Goal: Transaction & Acquisition: Purchase product/service

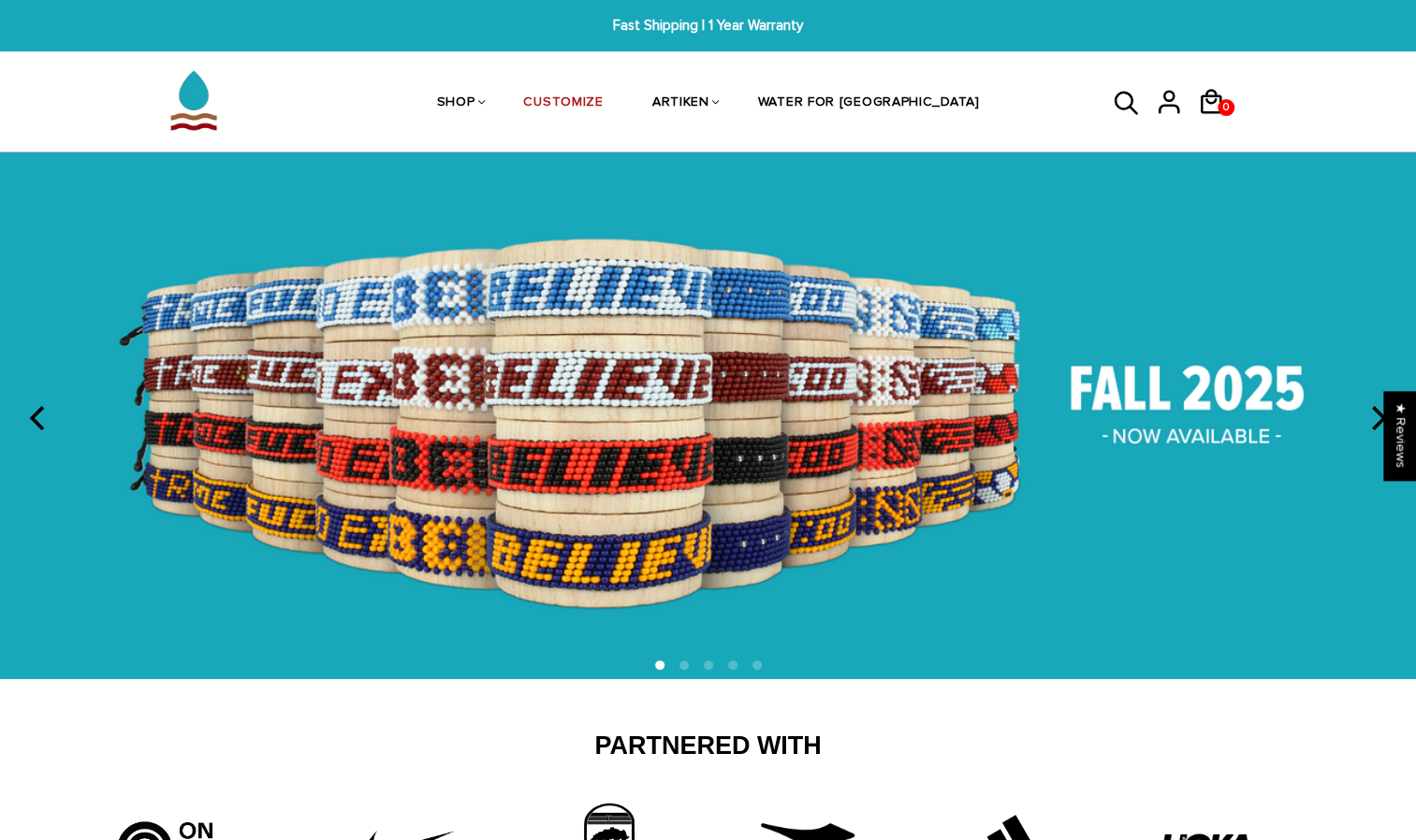
click at [1368, 423] on button "next" at bounding box center [1376, 418] width 41 height 41
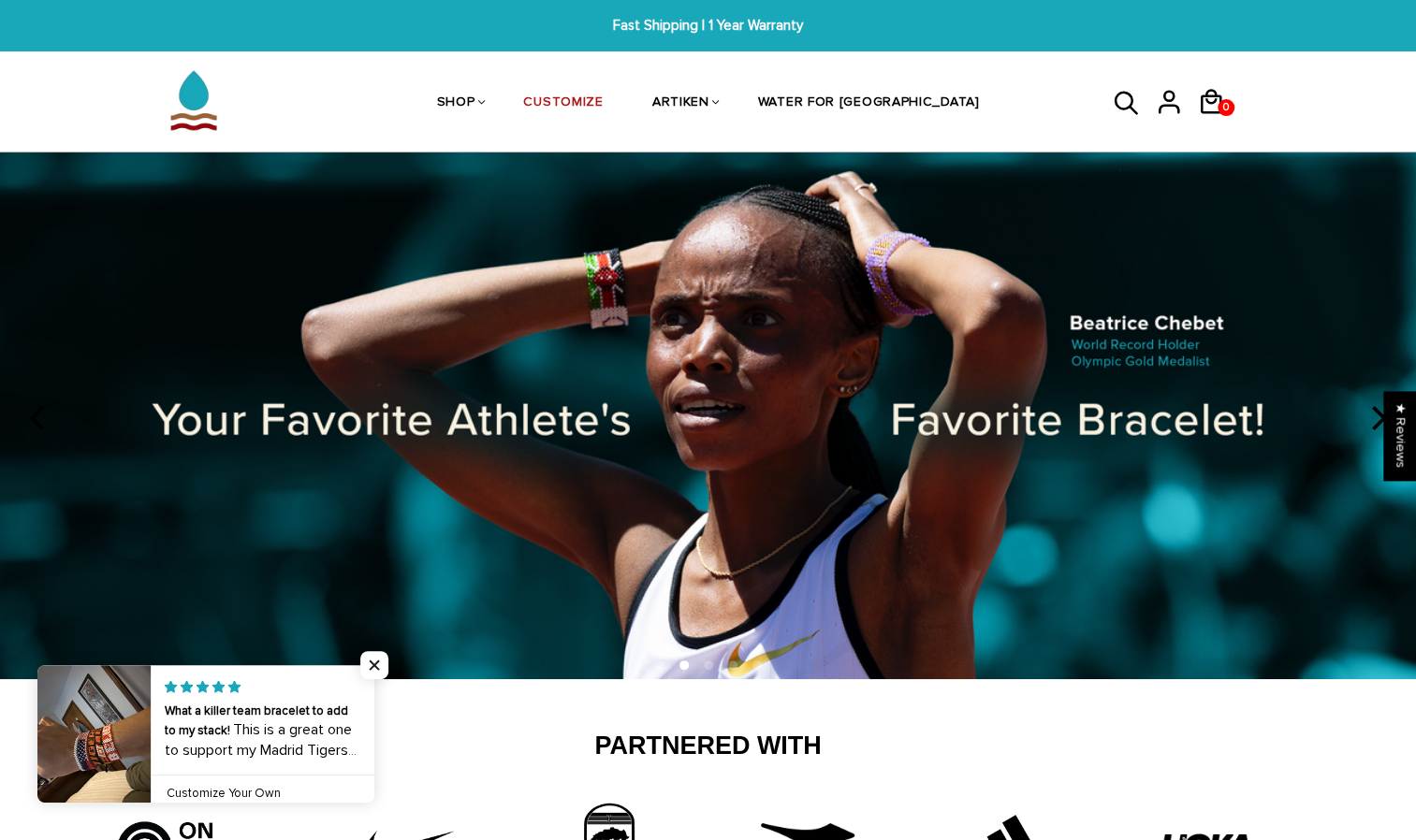
click at [1368, 423] on button "next" at bounding box center [1376, 418] width 41 height 41
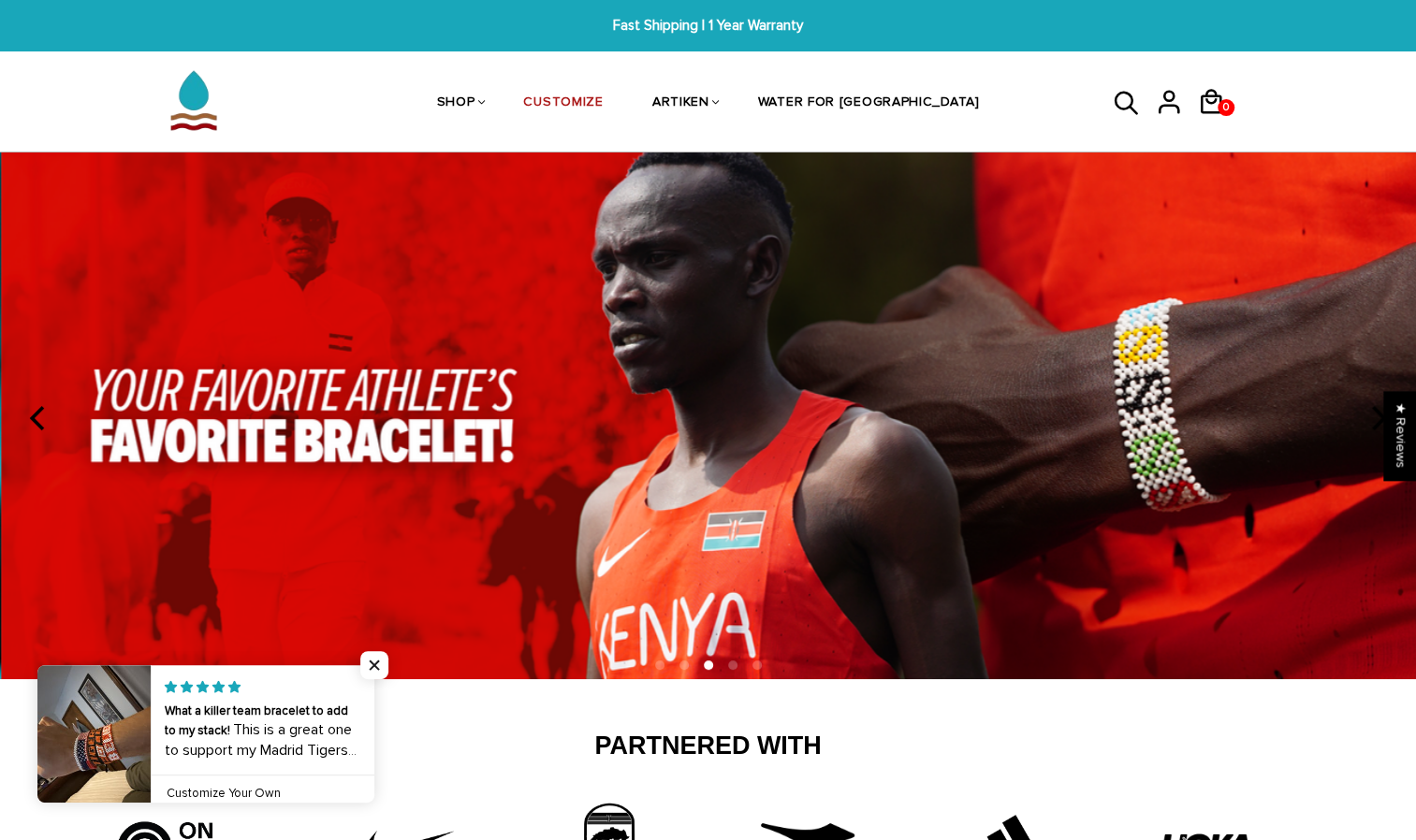
click at [1368, 423] on button "next" at bounding box center [1376, 418] width 41 height 41
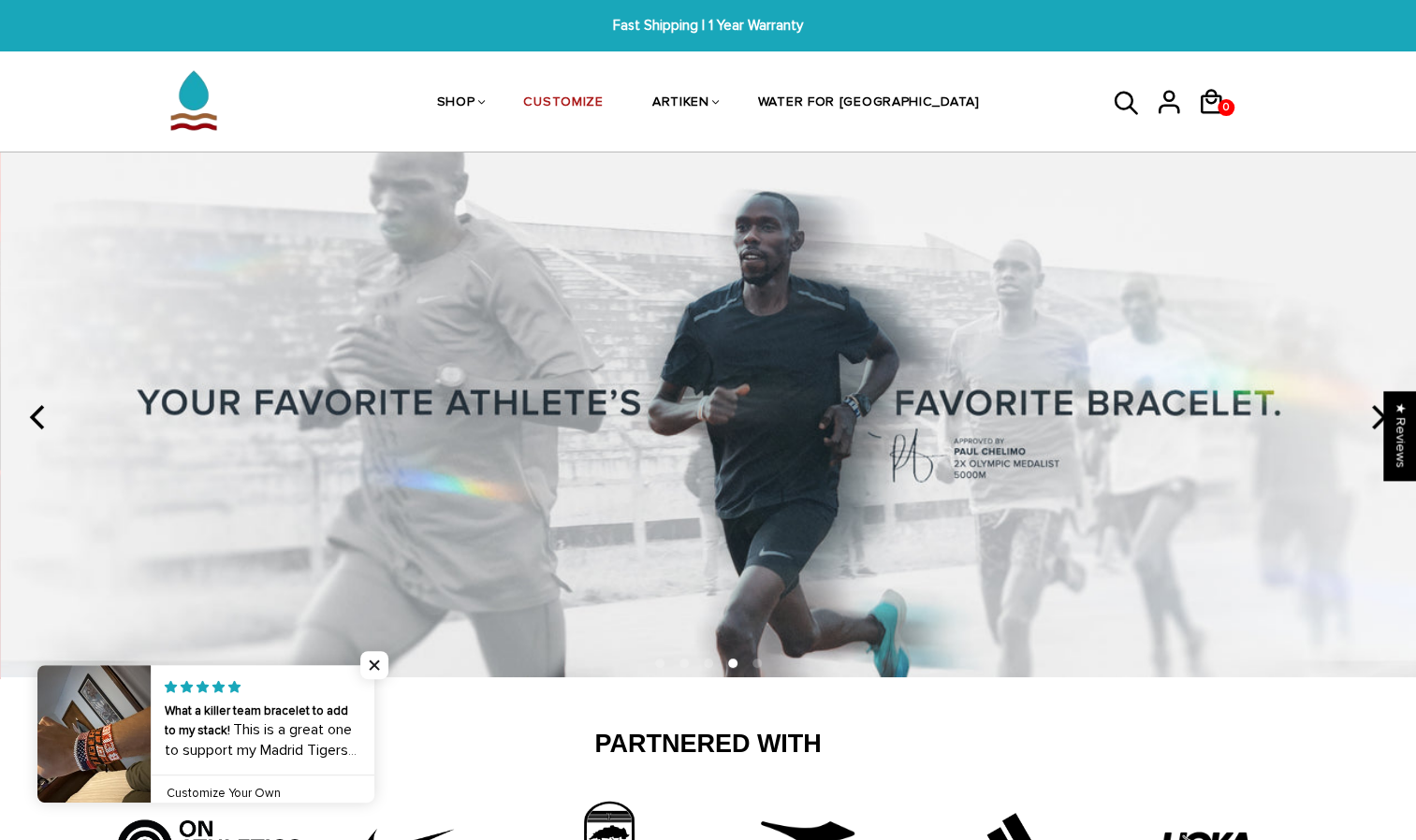
click at [1368, 423] on button "next" at bounding box center [1376, 417] width 41 height 41
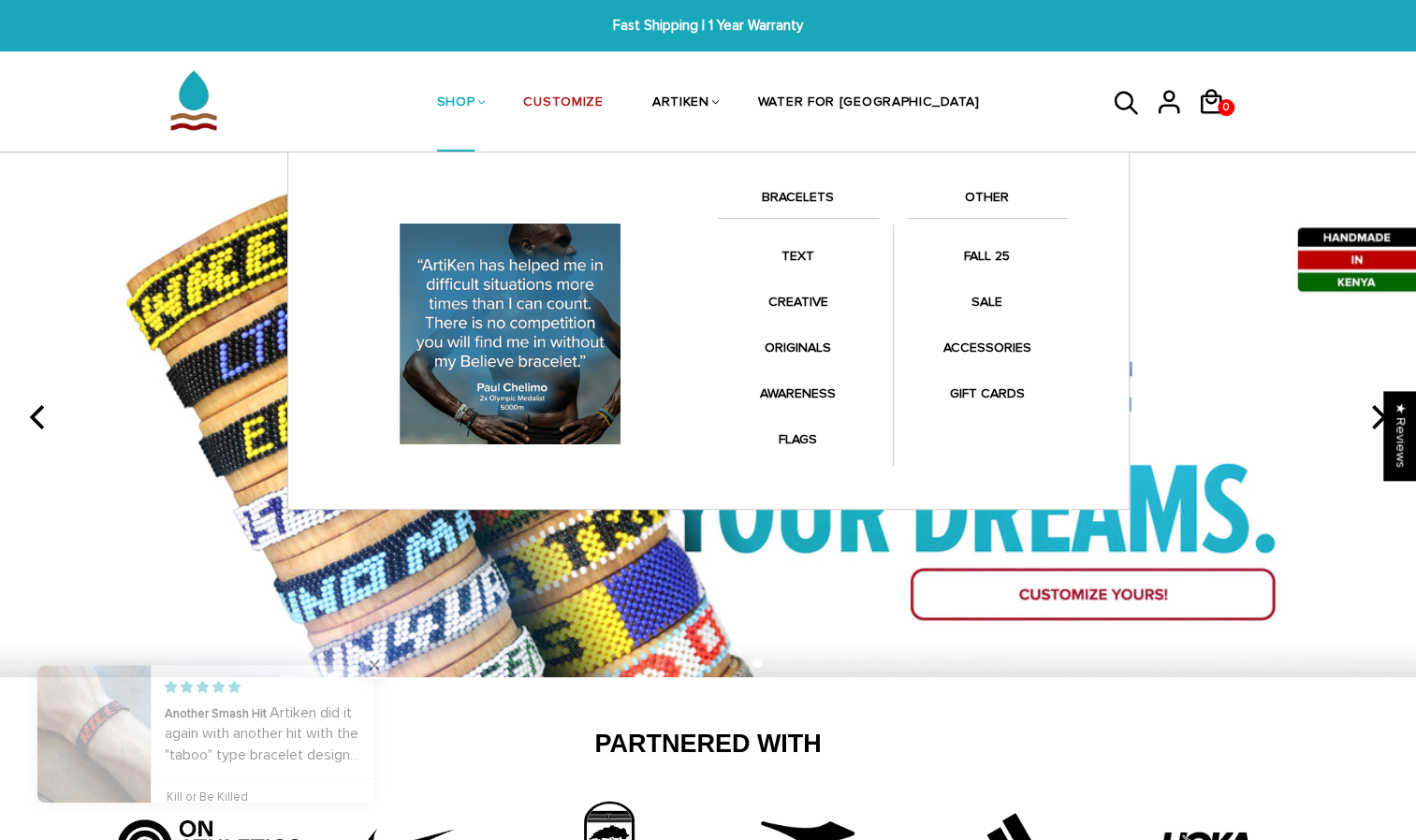
click at [500, 103] on li "SHOP BRACELETS TEXT Inspirational fuel for maximum growth." at bounding box center [456, 102] width 87 height 99
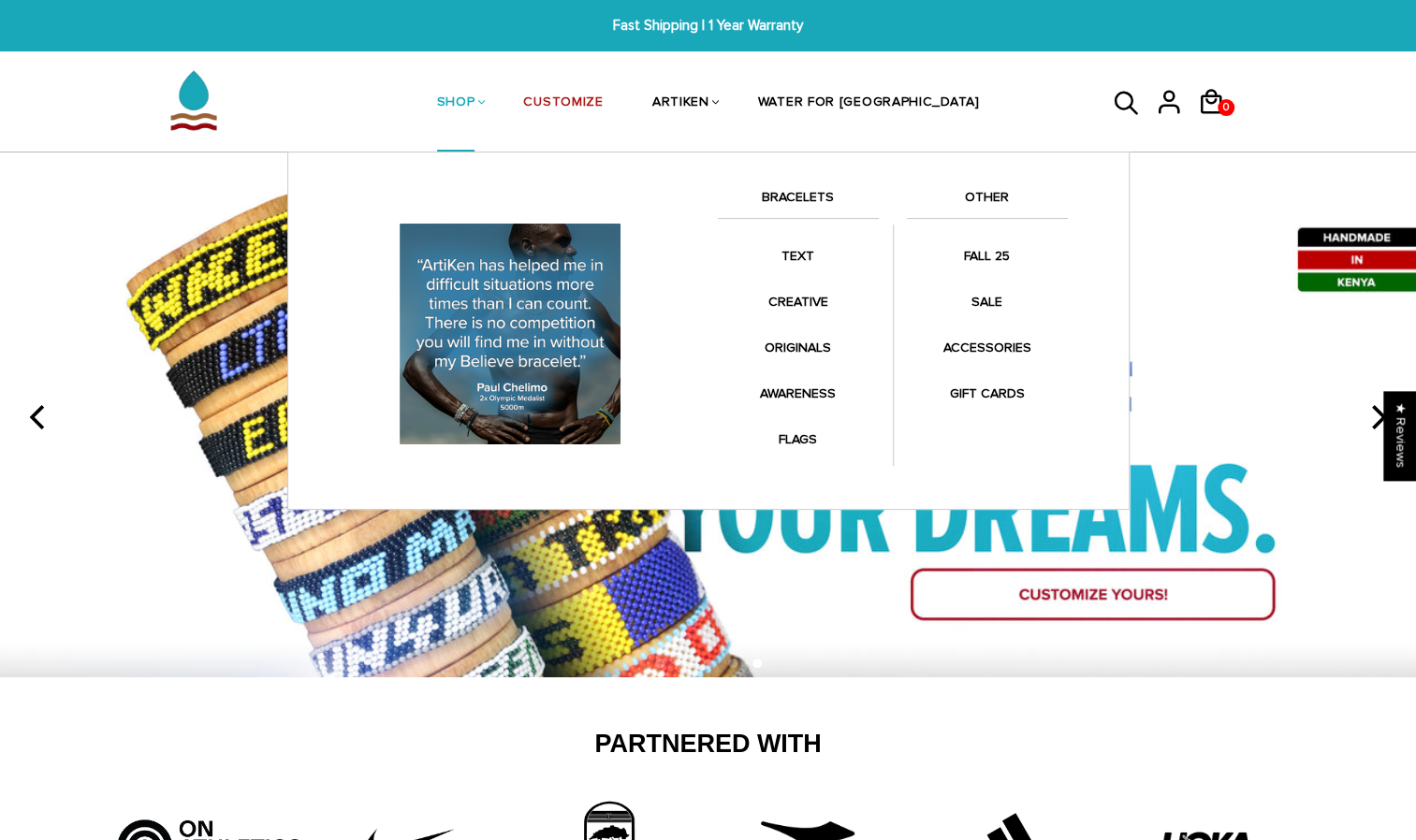
click at [500, 97] on li "SHOP BRACELETS TEXT Inspirational fuel for maximum growth." at bounding box center [456, 102] width 87 height 99
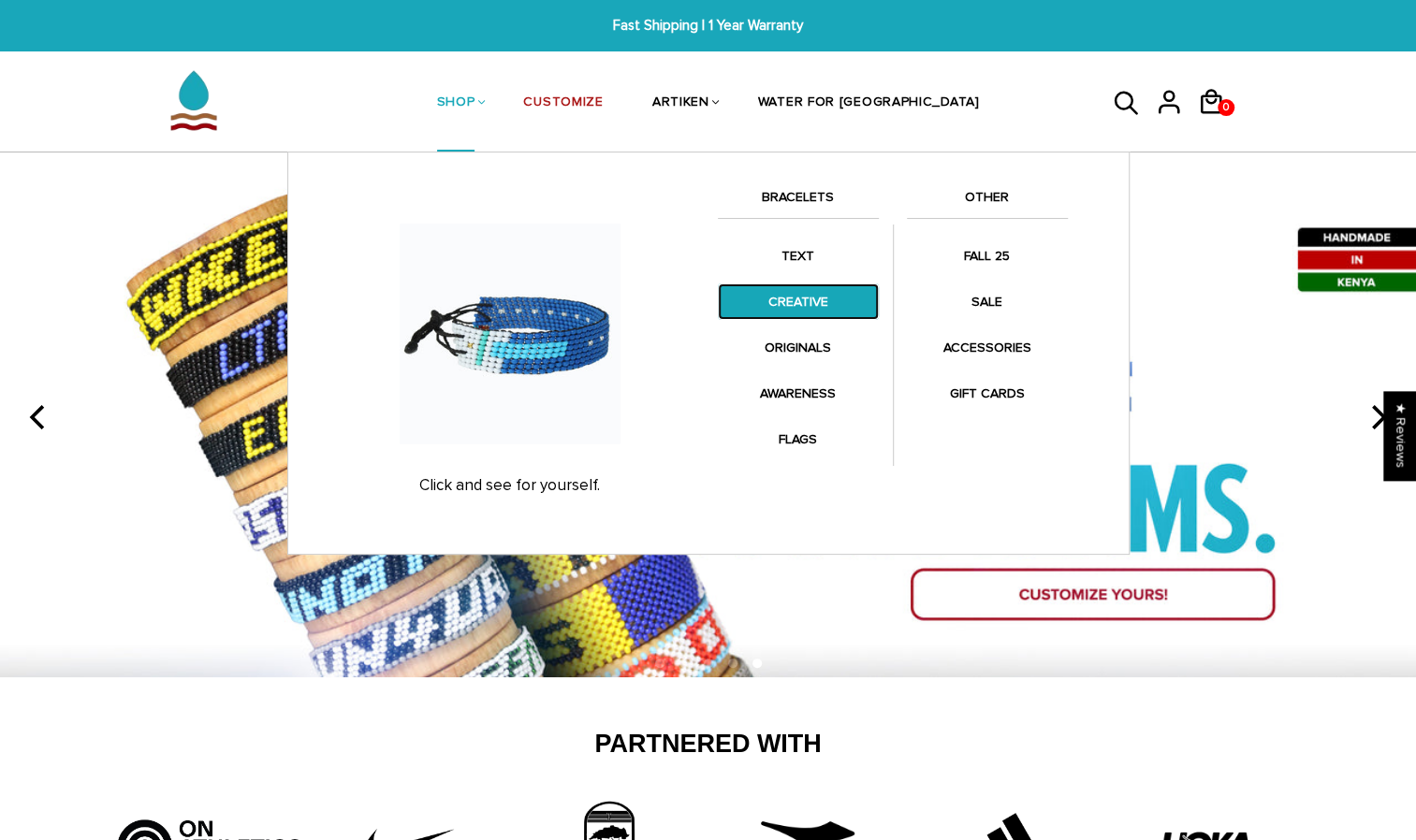
click at [798, 300] on link "CREATIVE" at bounding box center [798, 302] width 161 height 36
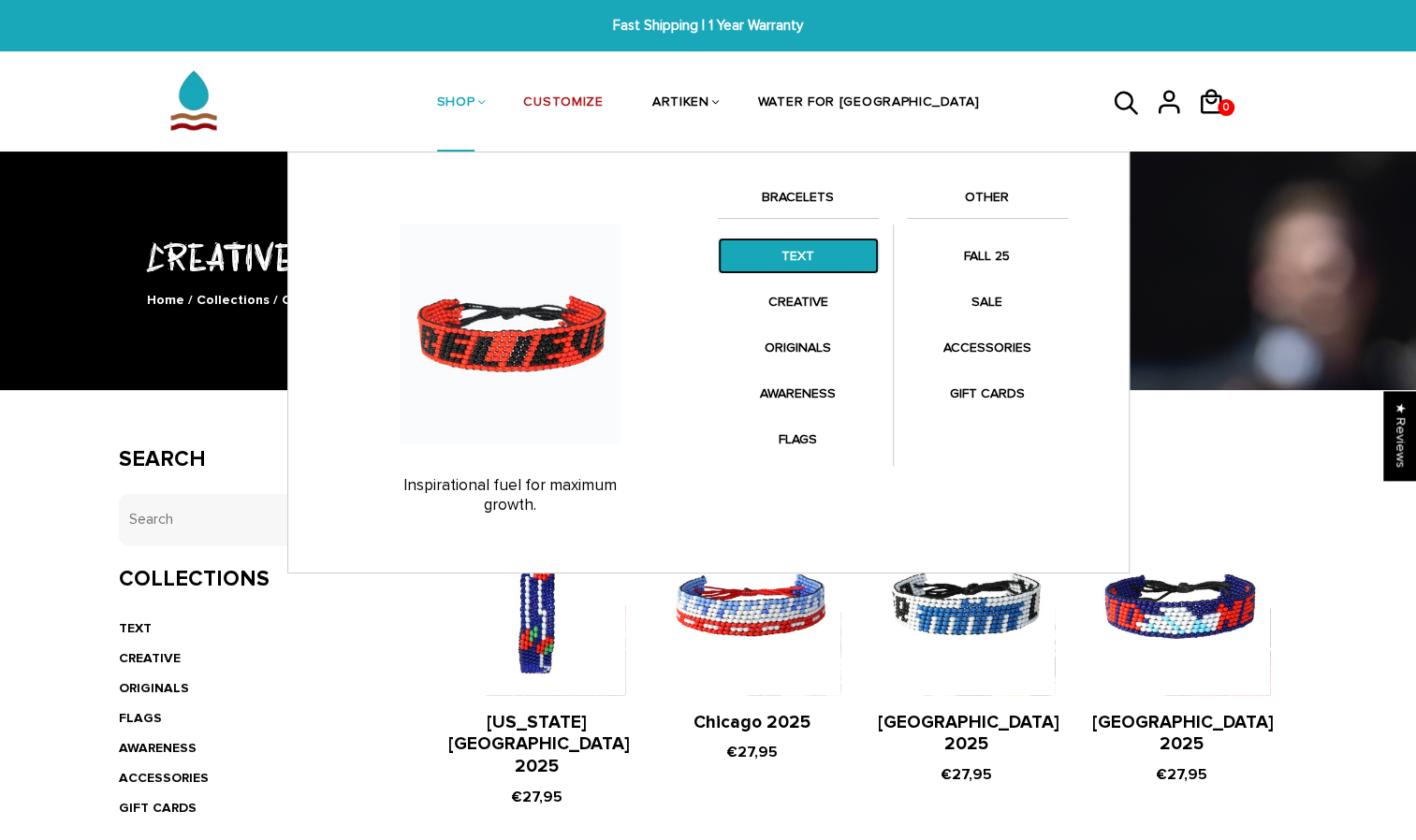
click at [792, 262] on link "TEXT" at bounding box center [798, 256] width 161 height 36
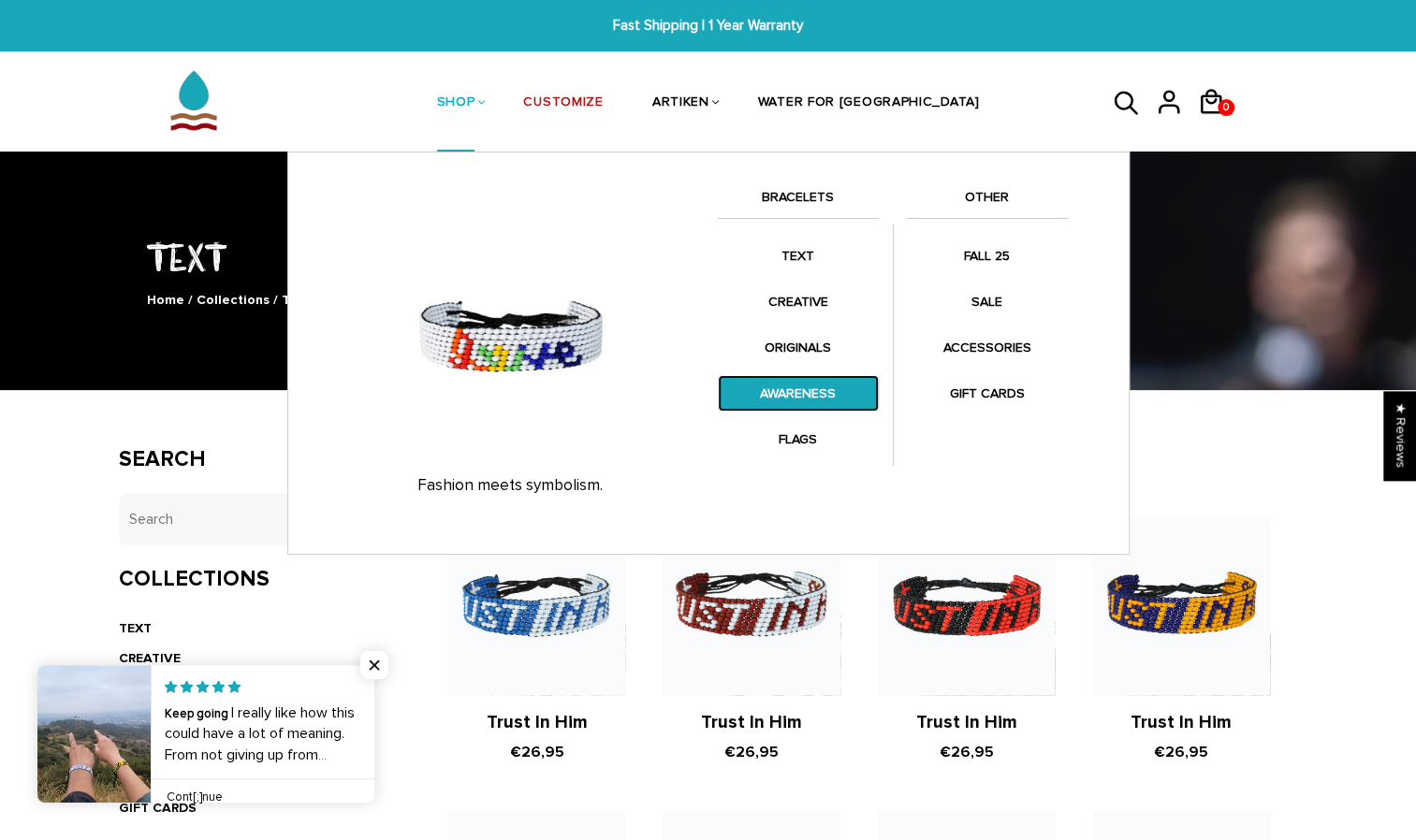
click at [796, 387] on link "AWARENESS" at bounding box center [798, 393] width 161 height 36
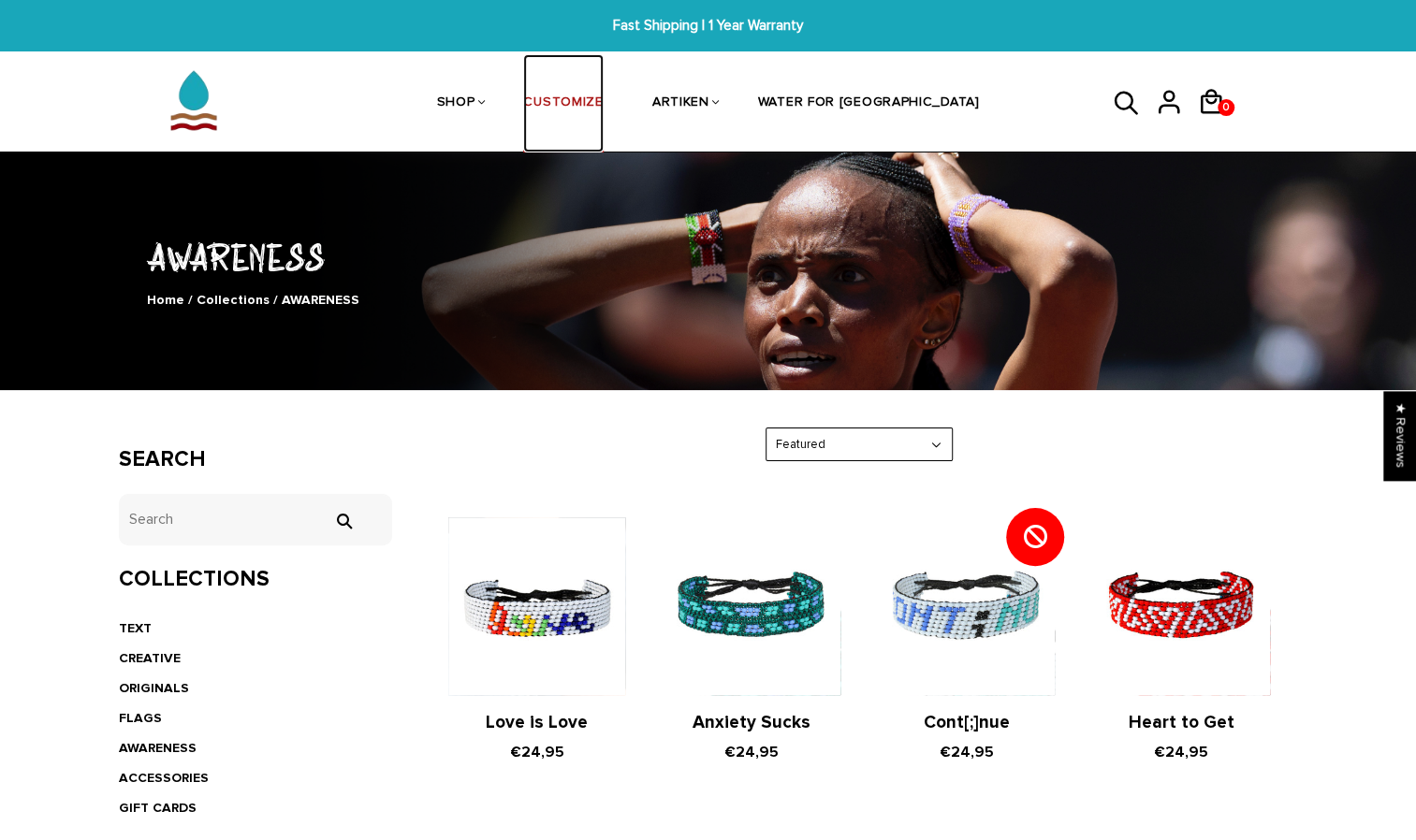
click at [603, 109] on link "CUSTOMIZE" at bounding box center [563, 103] width 80 height 99
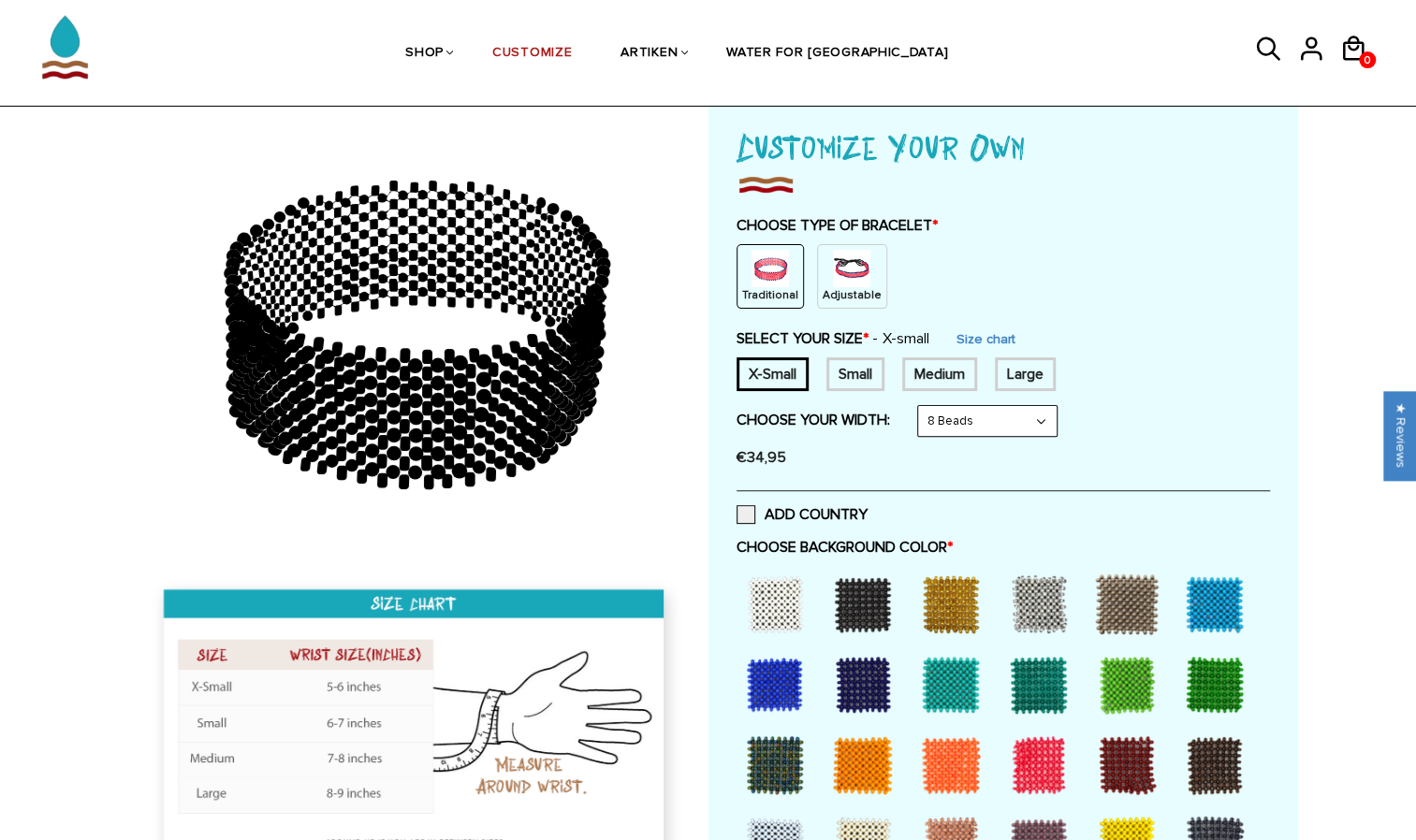
scroll to position [112, 0]
click at [850, 372] on div "Small" at bounding box center [855, 374] width 58 height 34
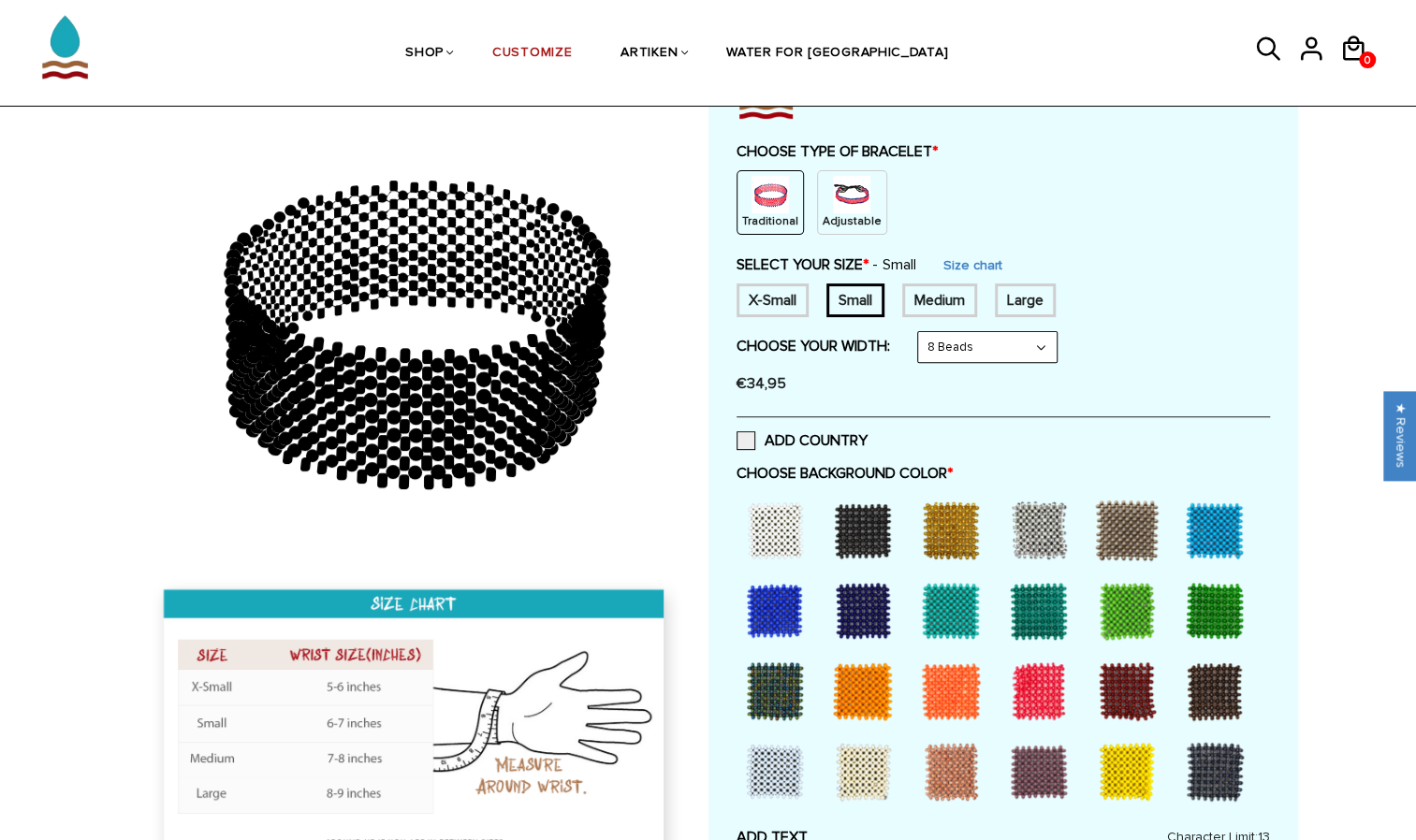
scroll to position [191, 0]
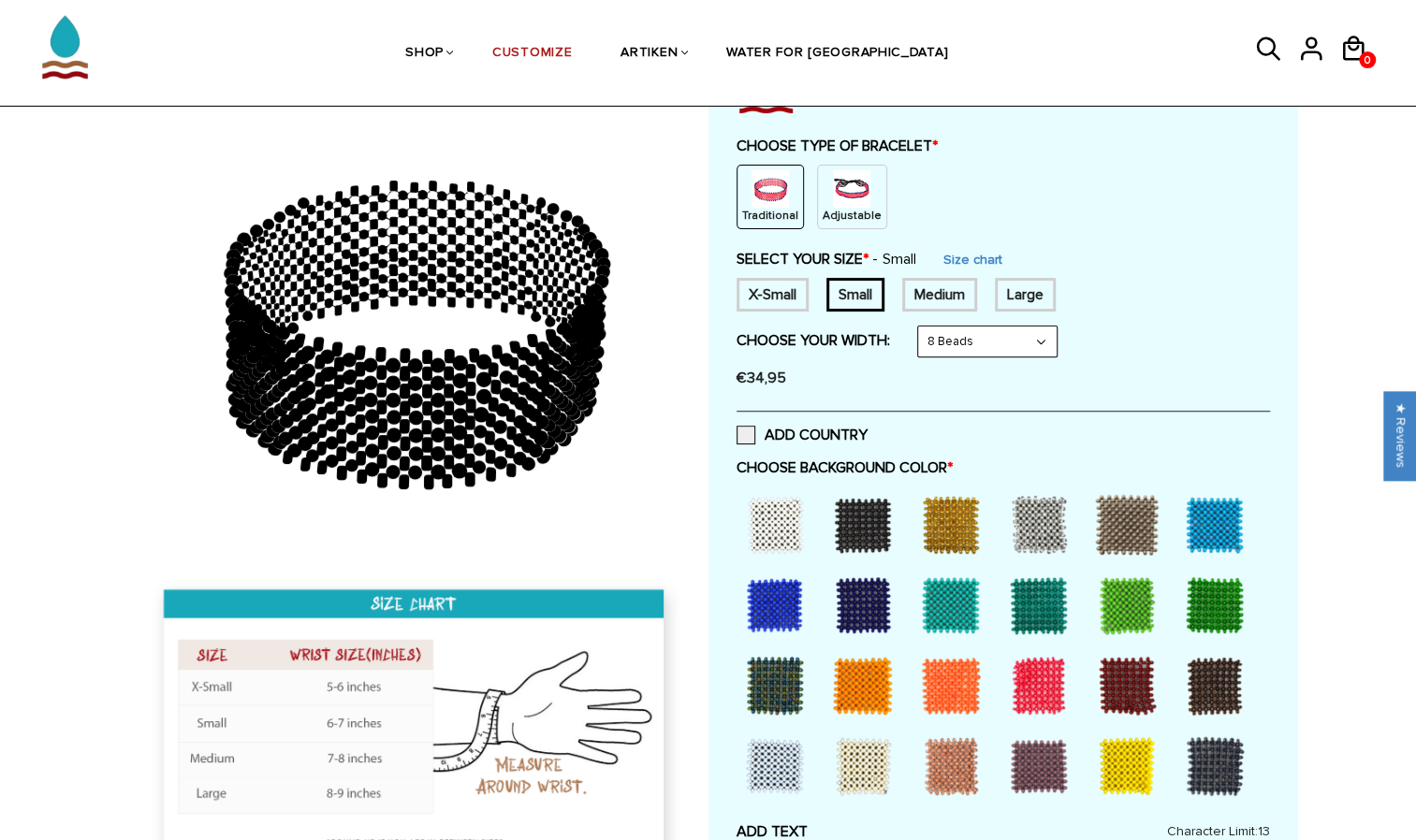
click at [1043, 343] on select "8 Beads 6 Beads 10 Beads" at bounding box center [987, 342] width 139 height 30
select select "10-beads"
click at [921, 327] on select "8 Beads 6 Beads 10 Beads" at bounding box center [987, 342] width 139 height 30
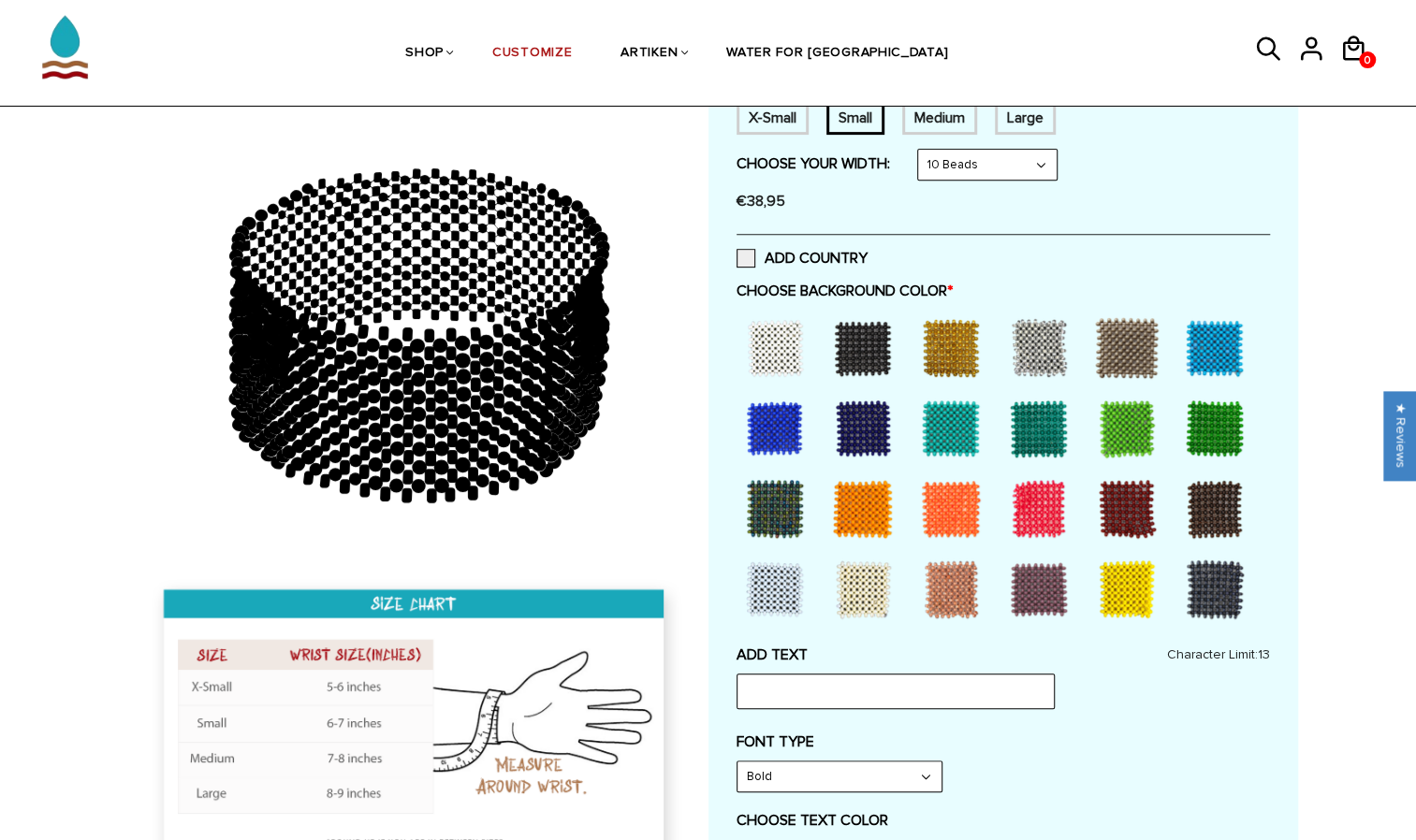
scroll to position [371, 0]
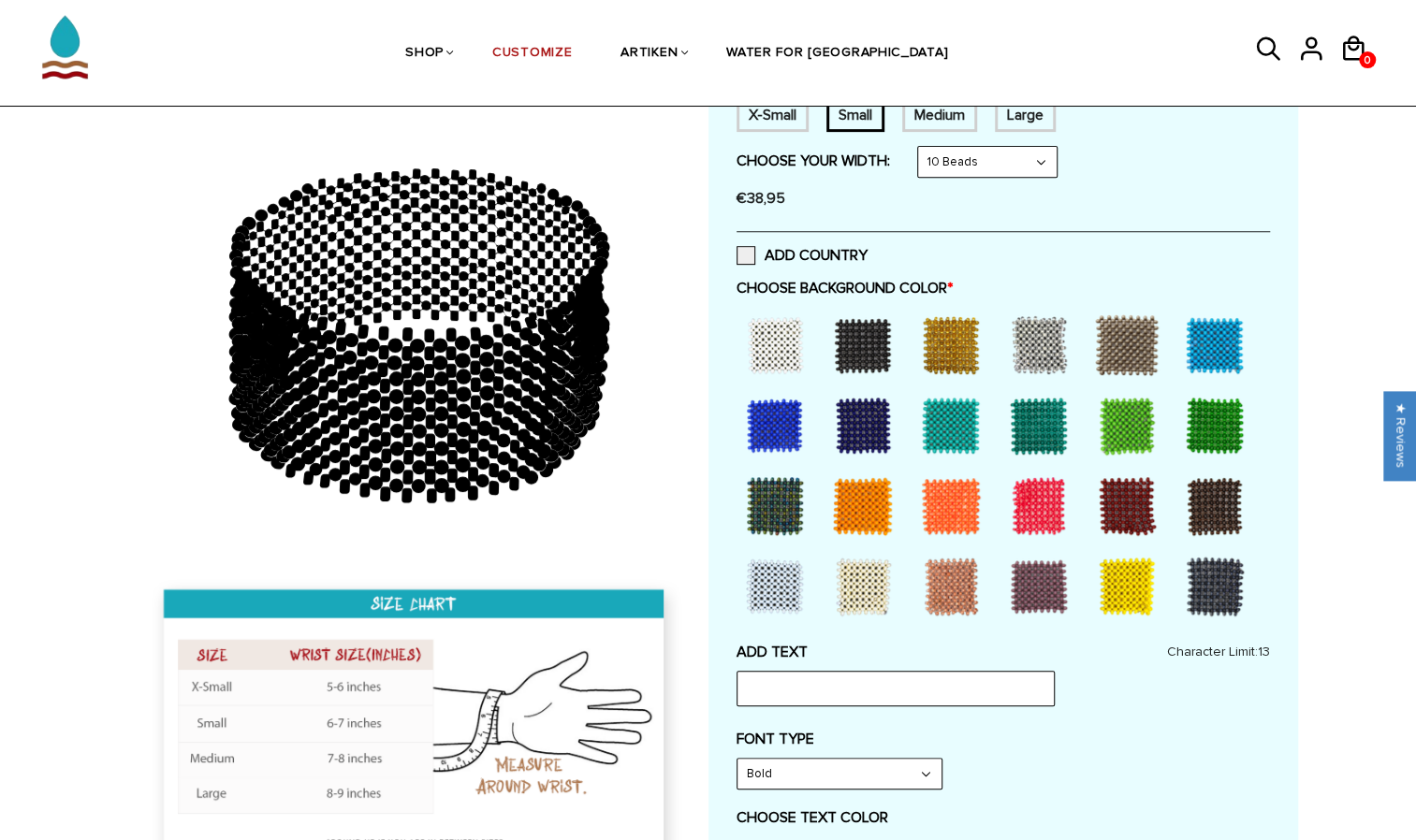
click at [1216, 341] on div at bounding box center [1214, 345] width 75 height 75
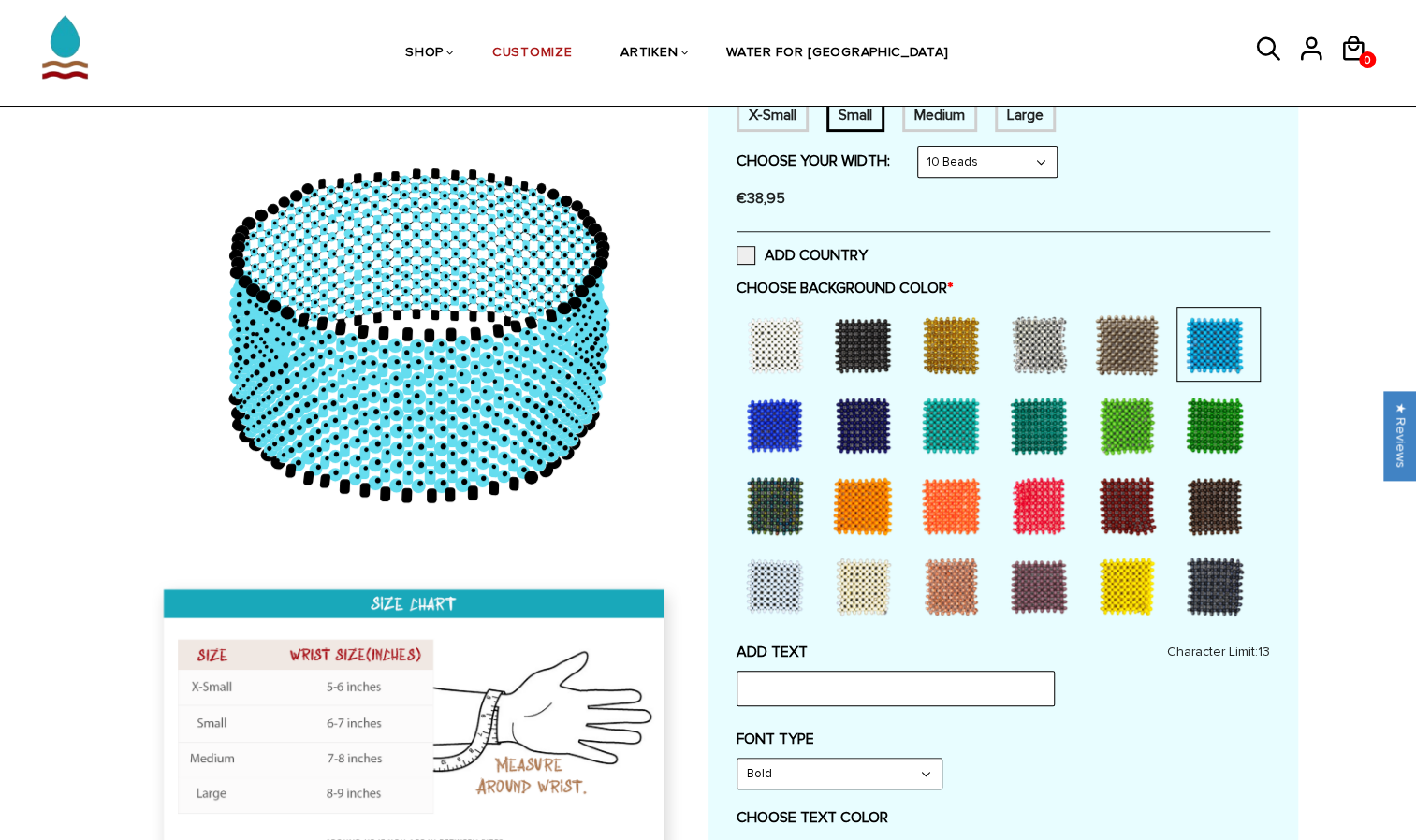
click at [775, 429] on div at bounding box center [774, 425] width 75 height 75
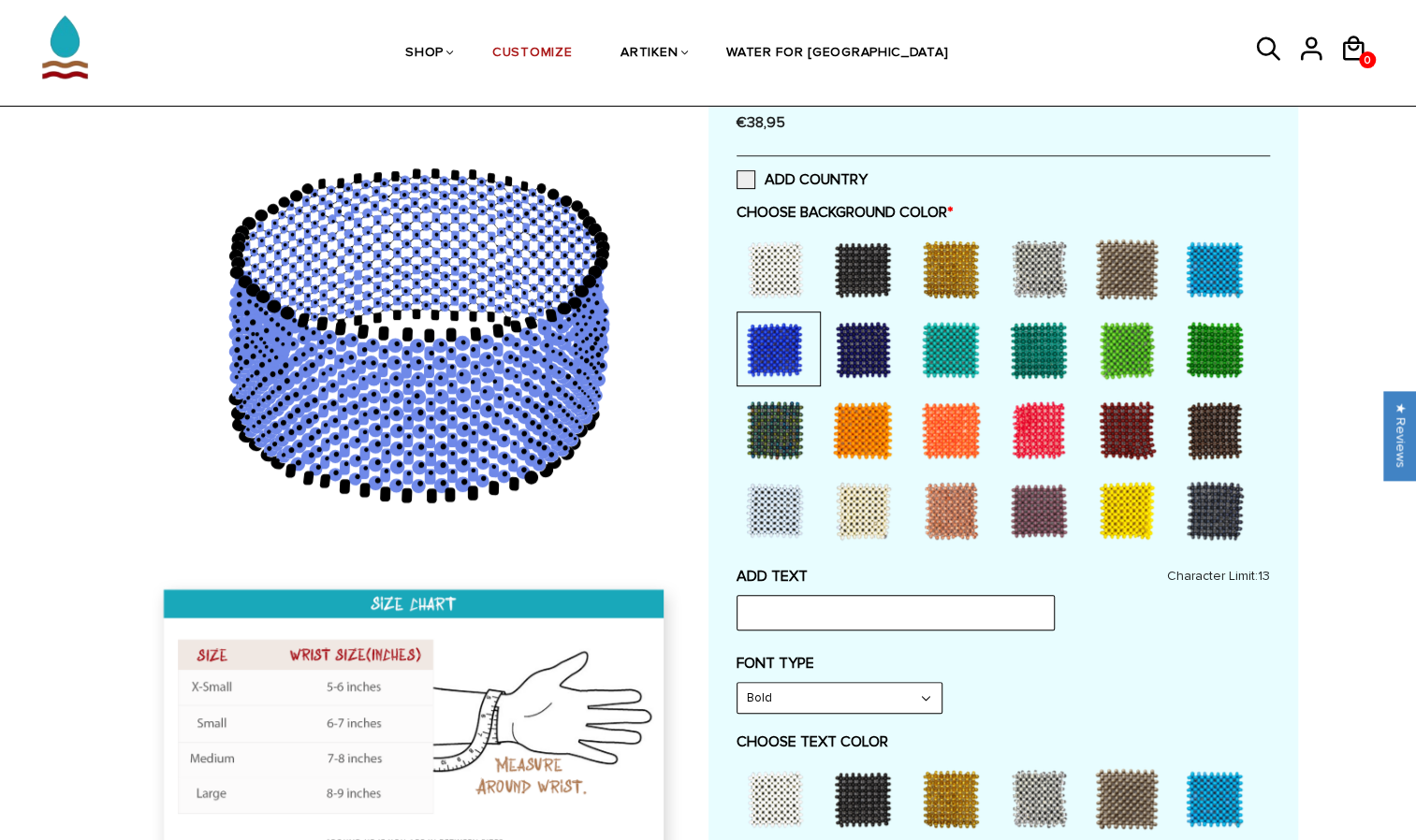
scroll to position [447, 0]
click at [767, 610] on input "text" at bounding box center [896, 612] width 318 height 36
type input "Inter T&F"
click at [775, 703] on select "Bold" at bounding box center [839, 697] width 204 height 30
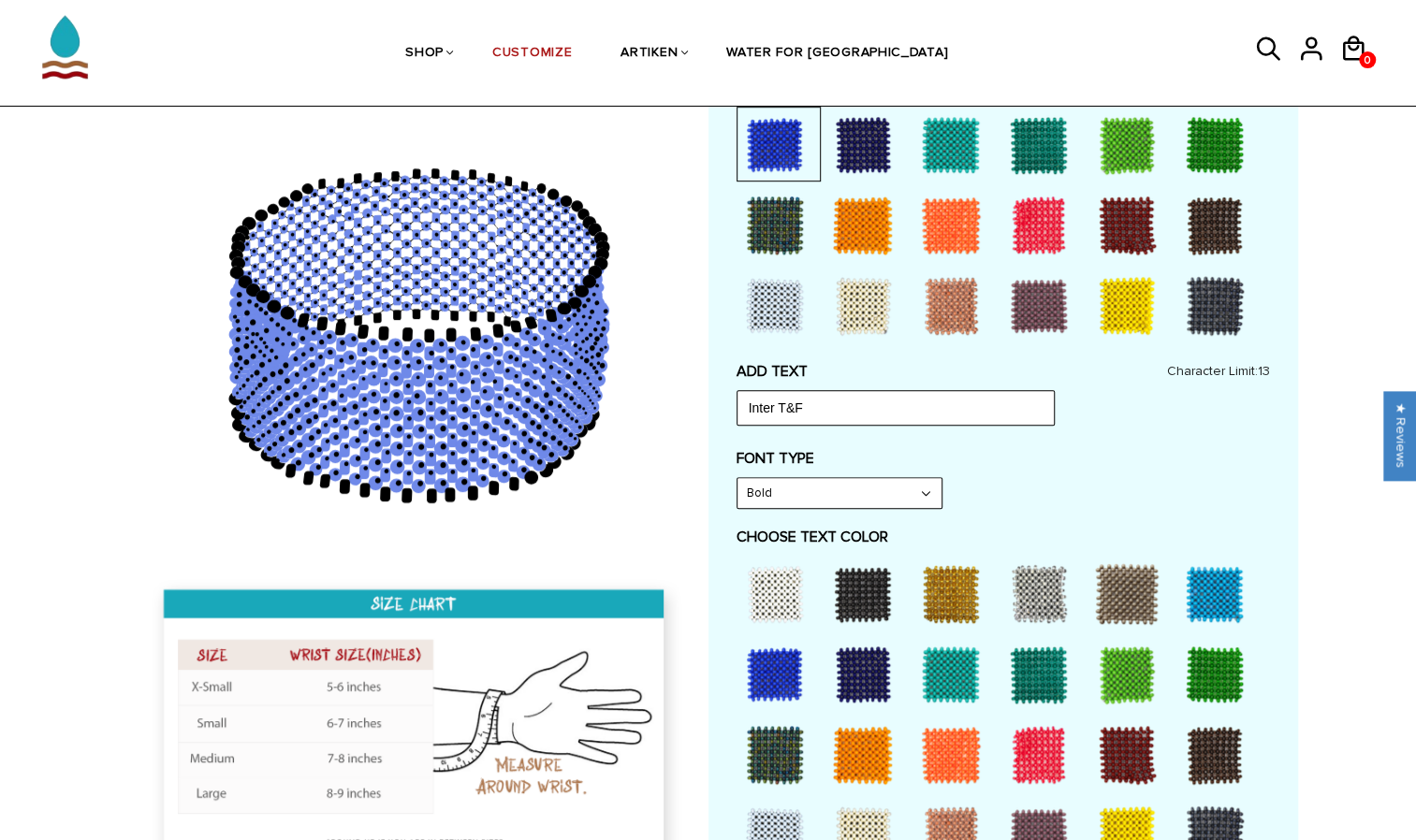
scroll to position [658, 0]
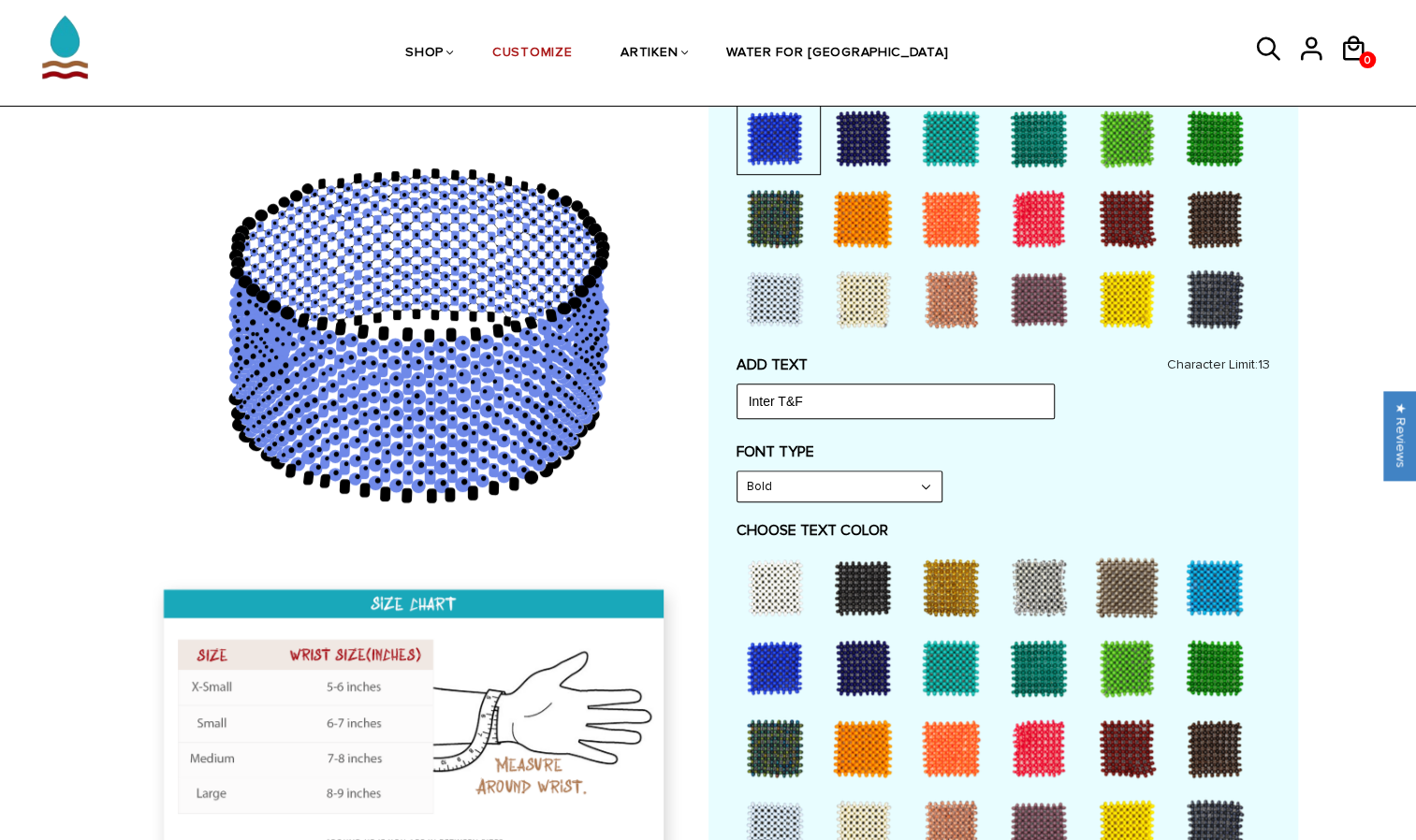
click at [862, 582] on div at bounding box center [862, 587] width 75 height 75
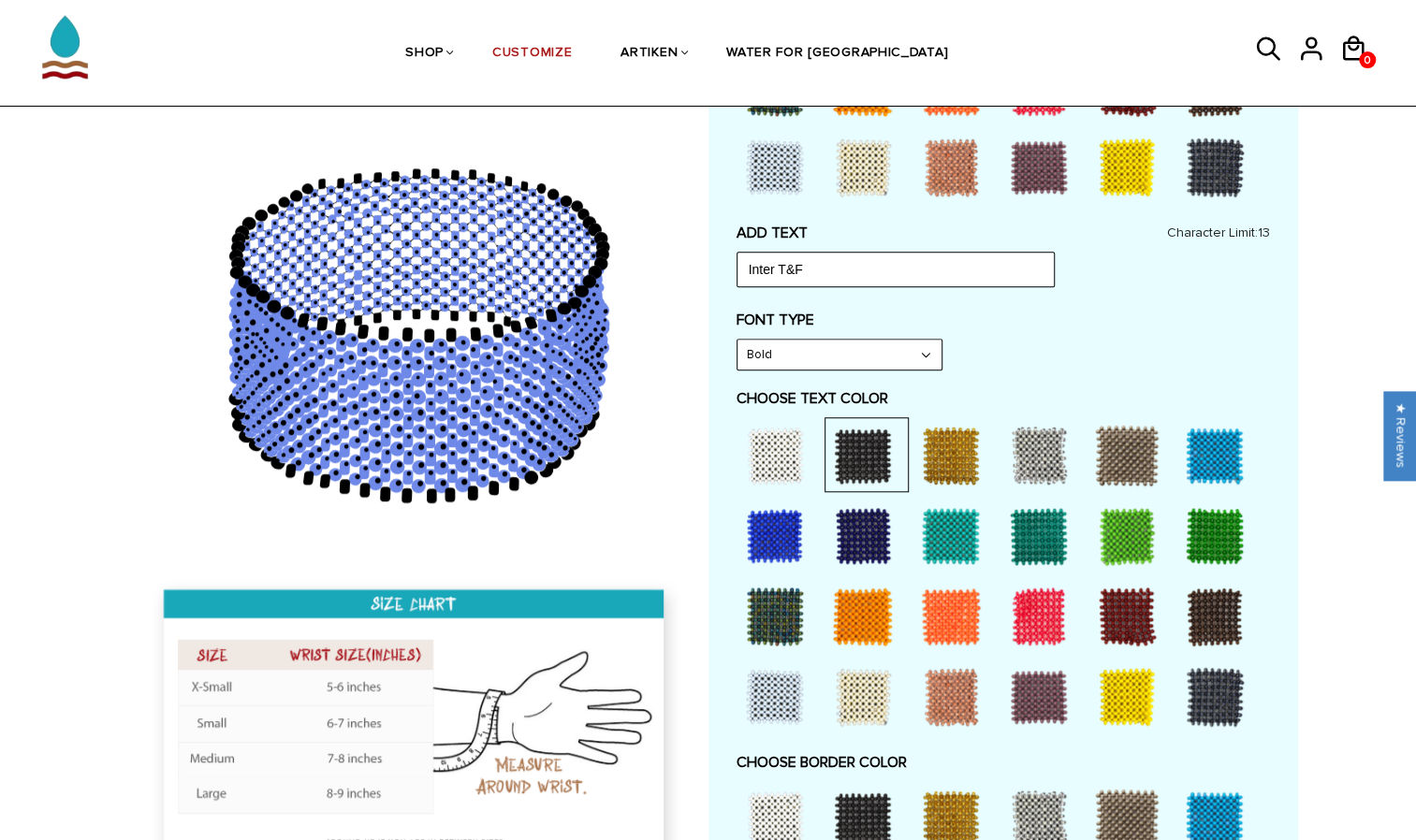
scroll to position [801, 0]
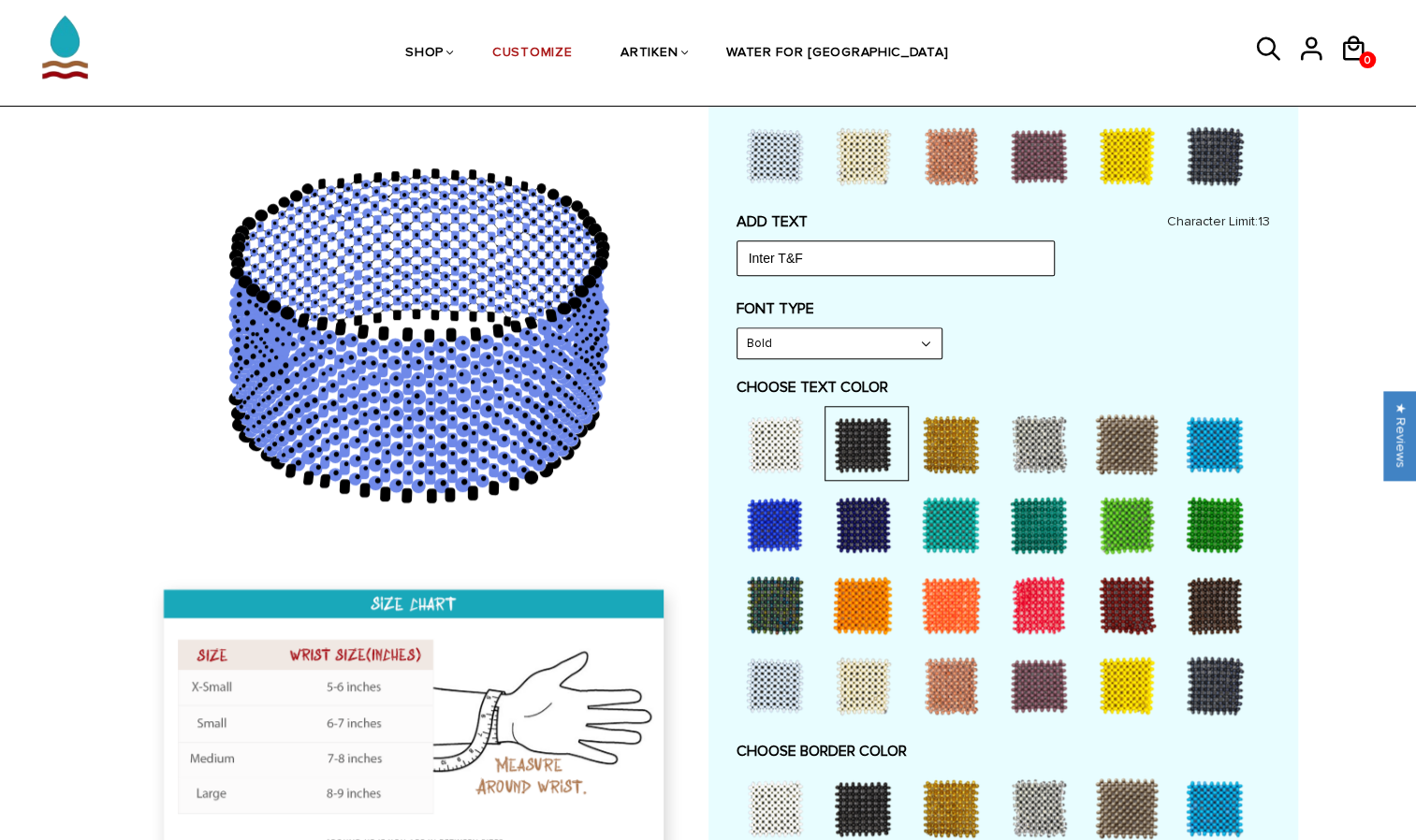
click at [863, 434] on div at bounding box center [862, 444] width 75 height 75
click at [1224, 681] on div at bounding box center [1214, 686] width 75 height 75
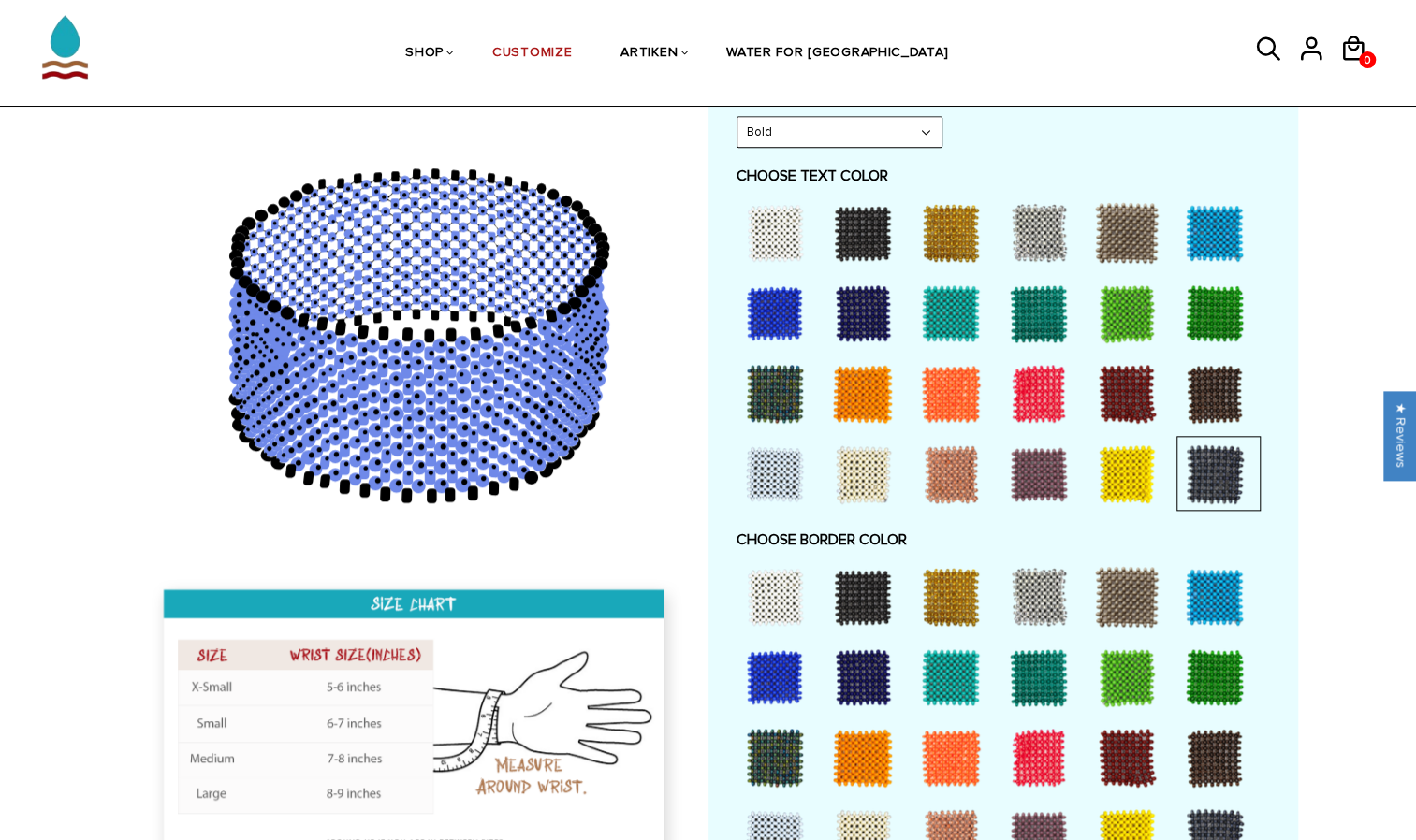
scroll to position [1014, 0]
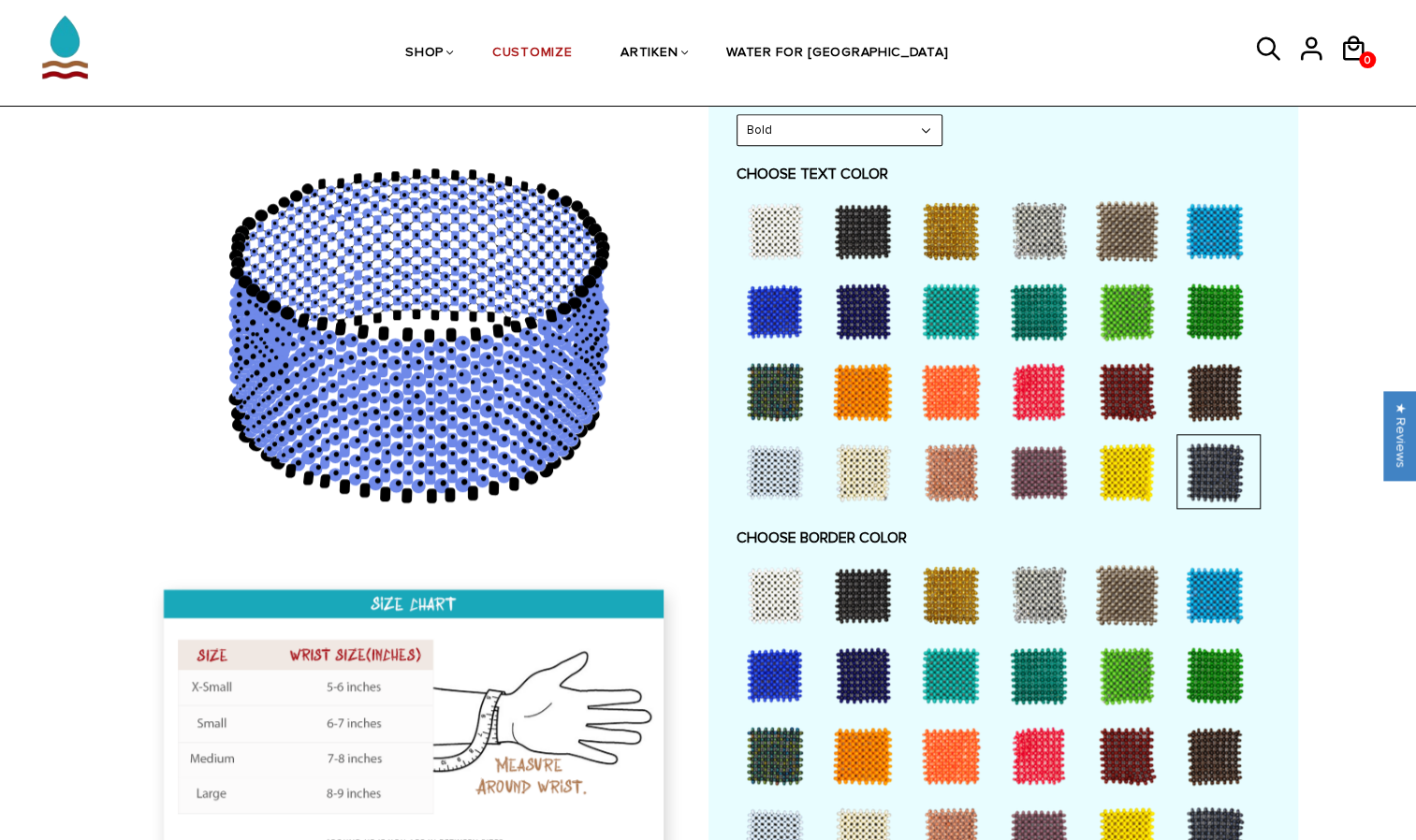
click at [872, 591] on div at bounding box center [862, 595] width 75 height 75
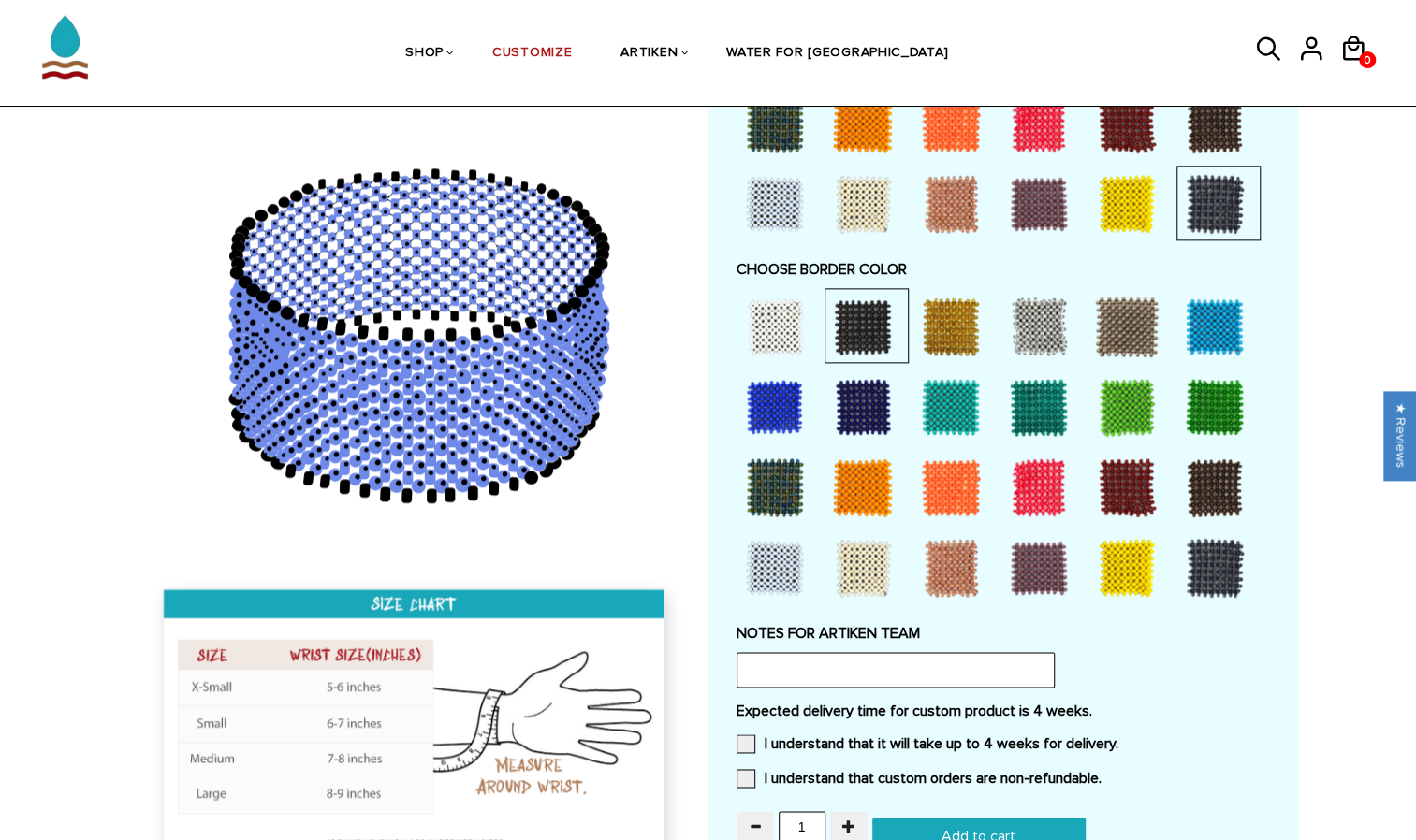
scroll to position [1286, 0]
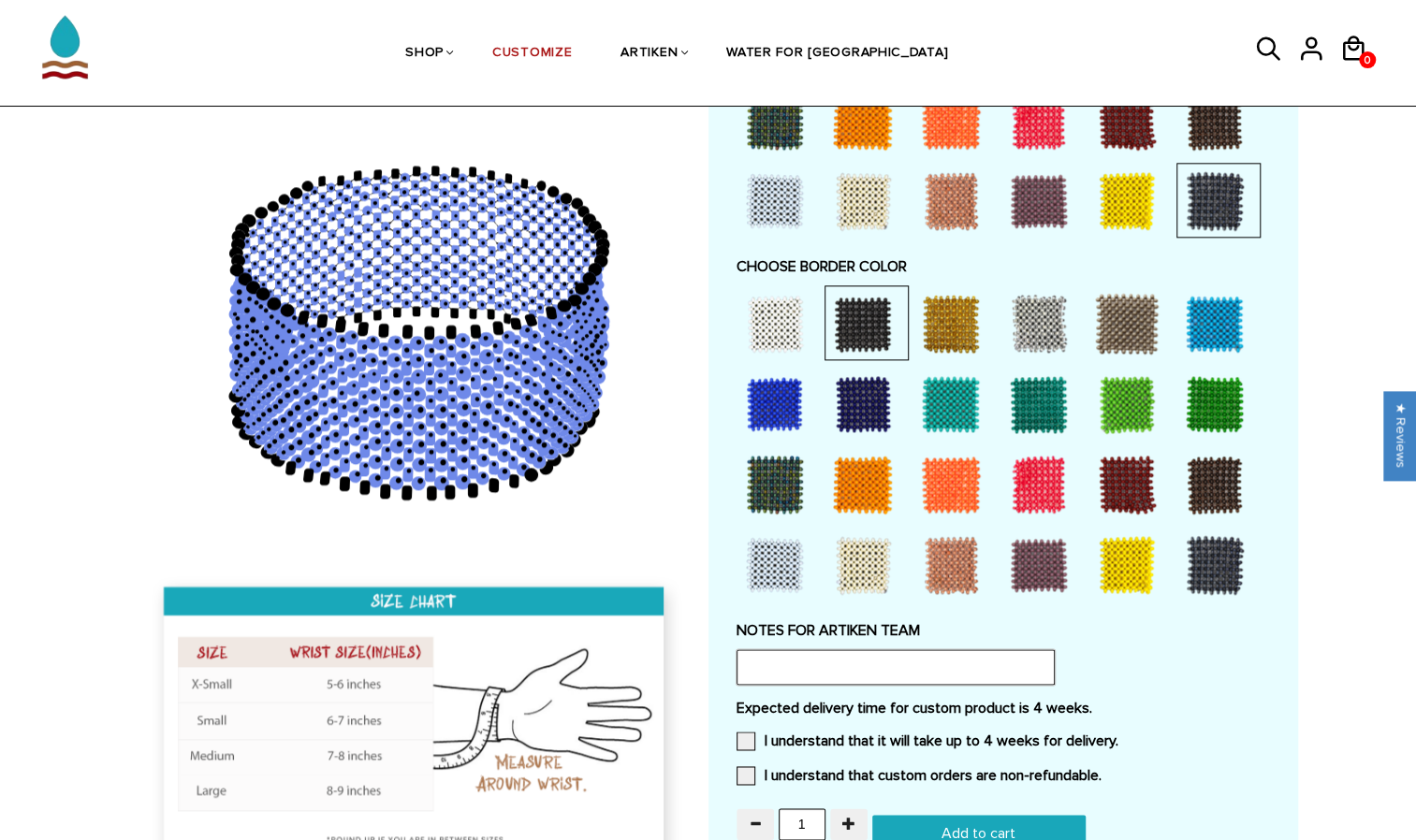
click at [887, 665] on input "text" at bounding box center [896, 667] width 318 height 36
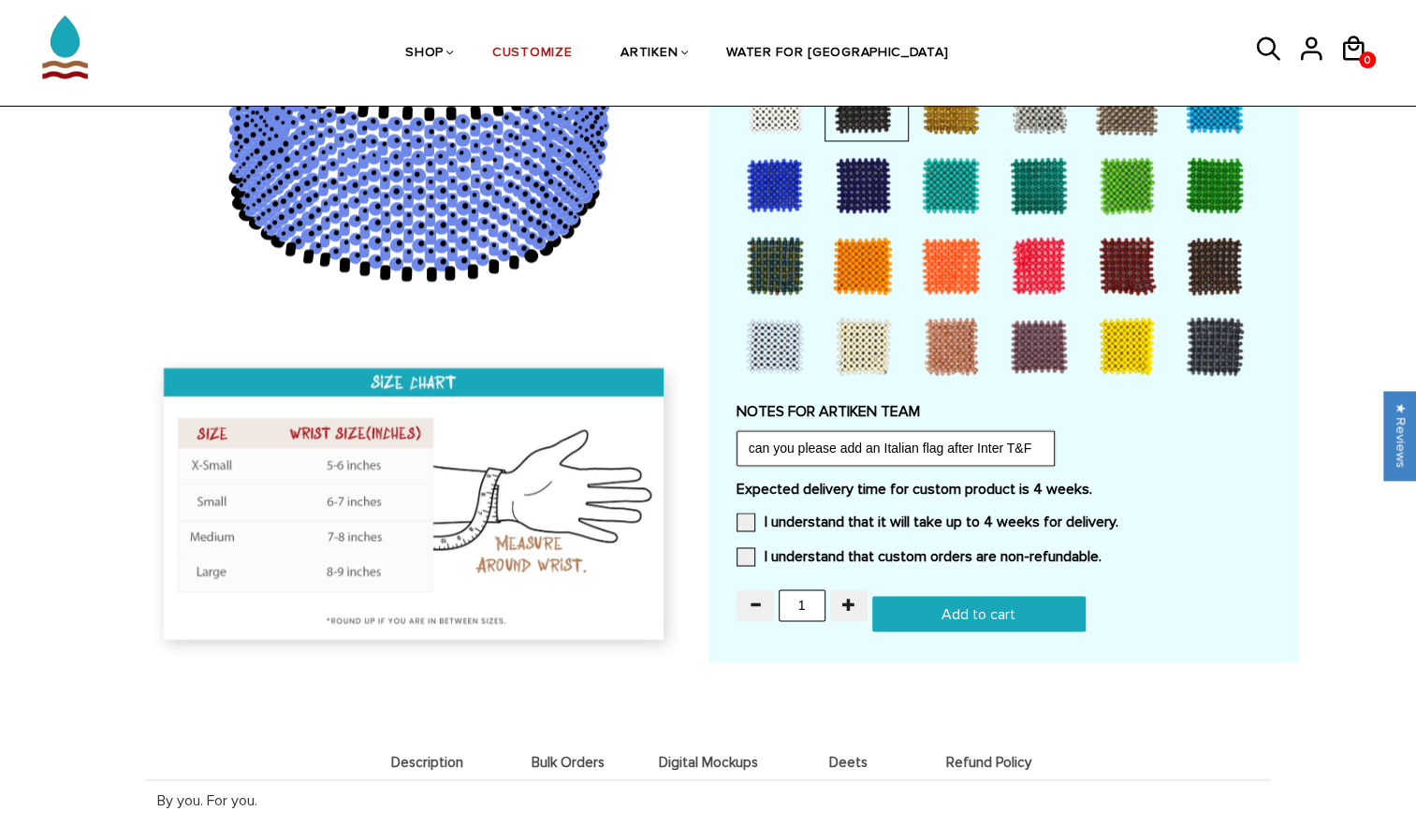
scroll to position [1506, 0]
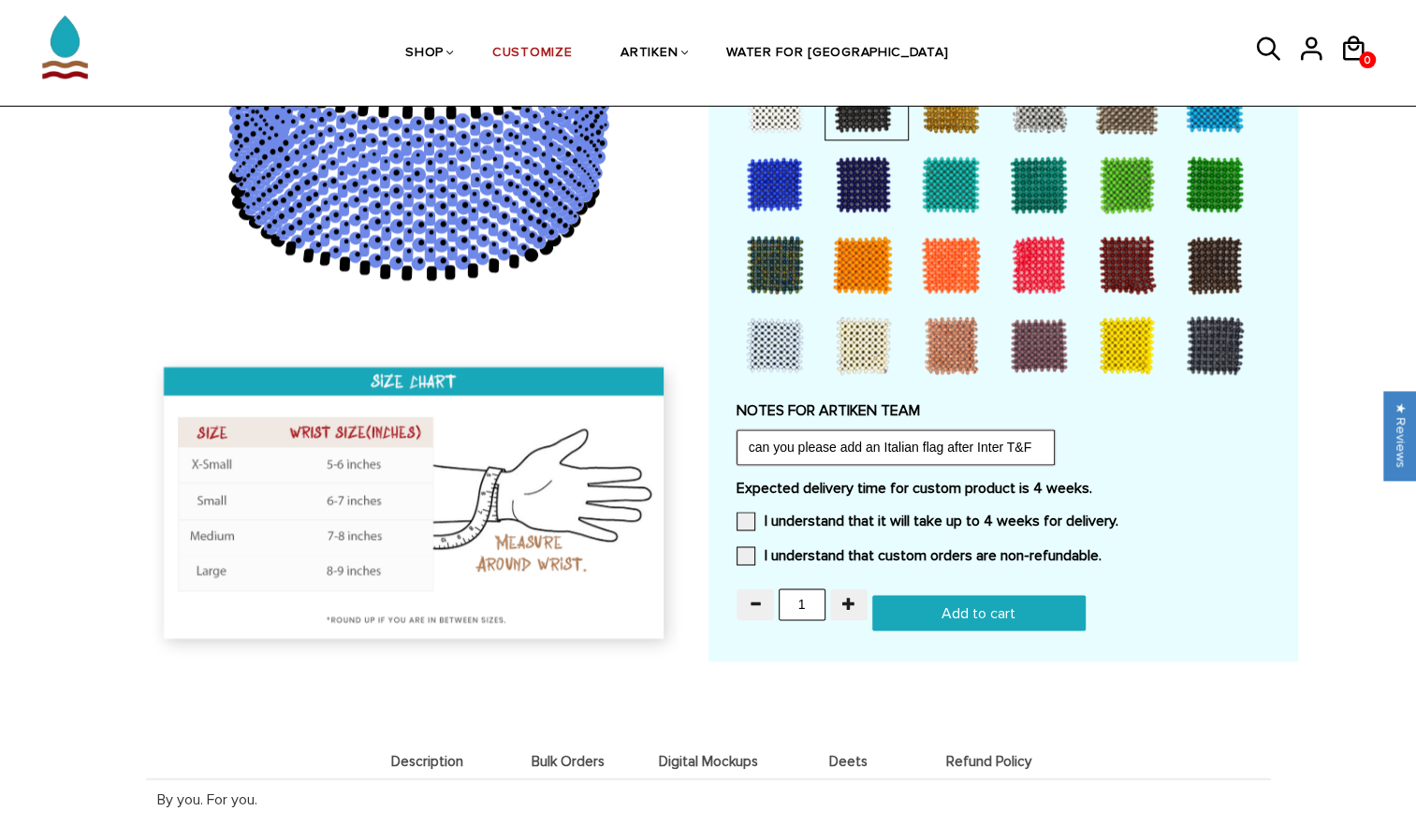
type input "can you please add an Italian flag after Inter T&F"
click at [1065, 611] on input "Add to cart" at bounding box center [978, 613] width 213 height 36
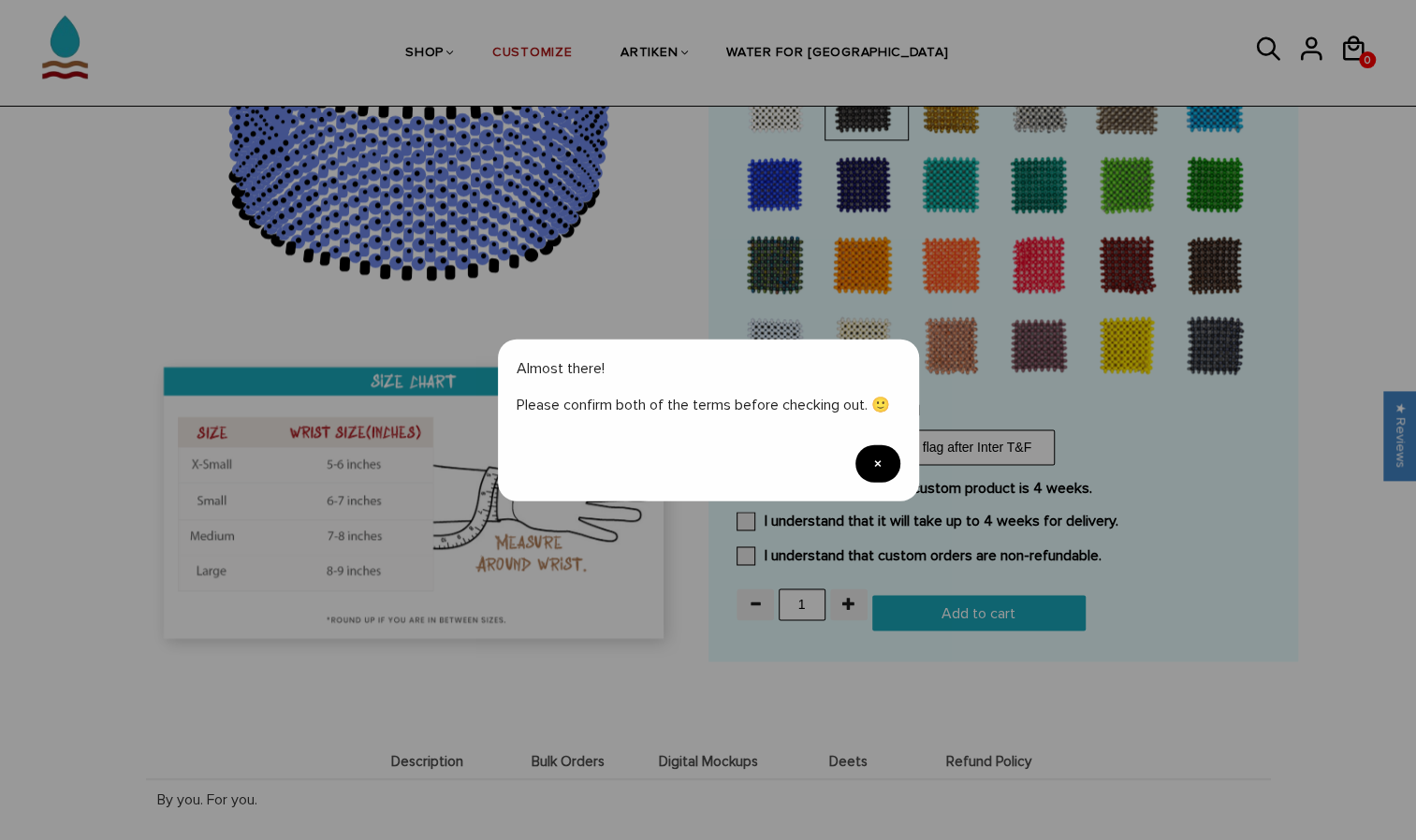
click at [879, 470] on span "×" at bounding box center [877, 463] width 45 height 37
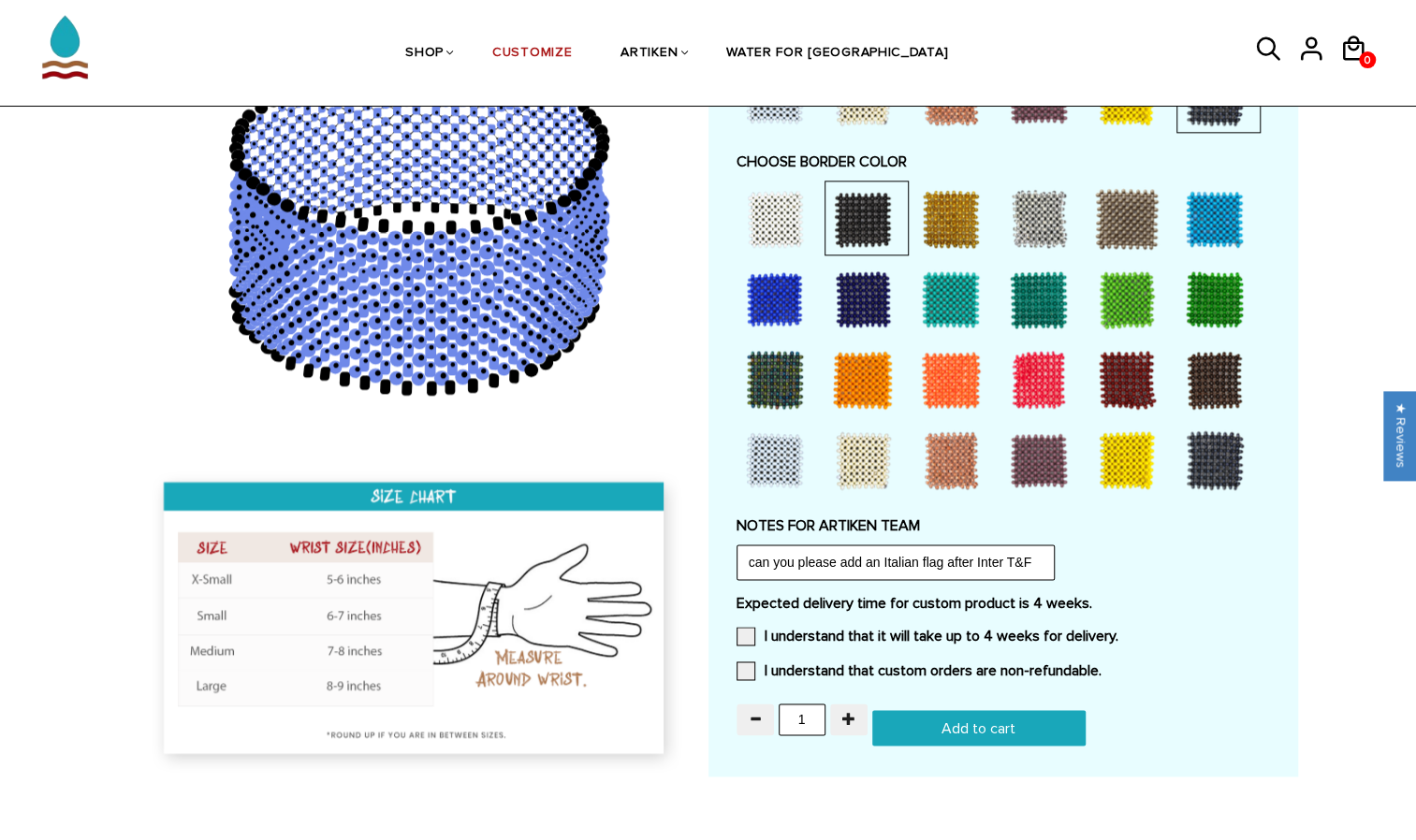
scroll to position [1392, 0]
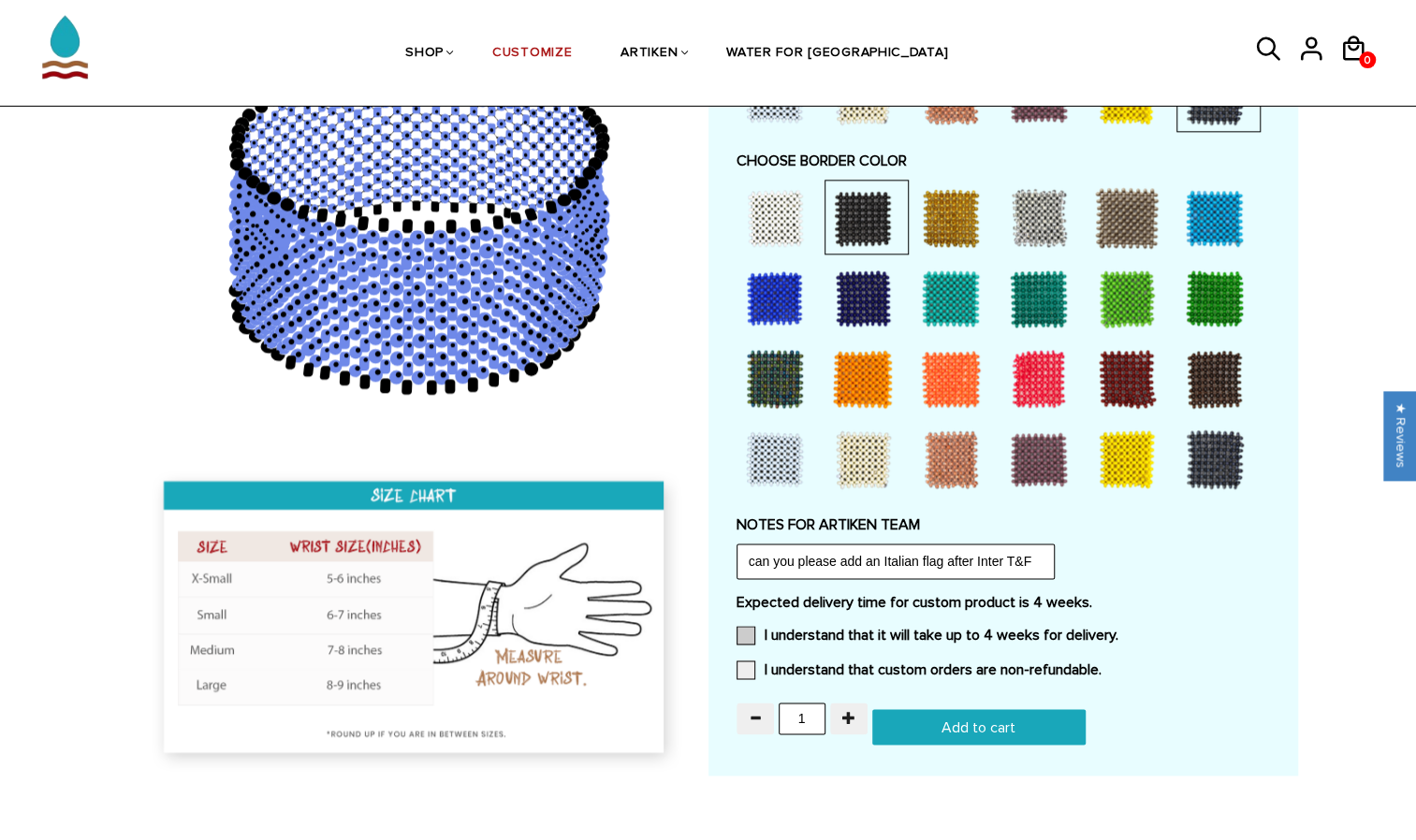
click at [745, 628] on span at bounding box center [746, 635] width 19 height 19
click at [1118, 630] on input "I understand that it will take up to 4 weeks for delivery." at bounding box center [1118, 630] width 0 height 0
click at [746, 667] on span at bounding box center [746, 670] width 19 height 19
click at [1101, 664] on input "I understand that custom orders are non-refundable." at bounding box center [1101, 664] width 0 height 0
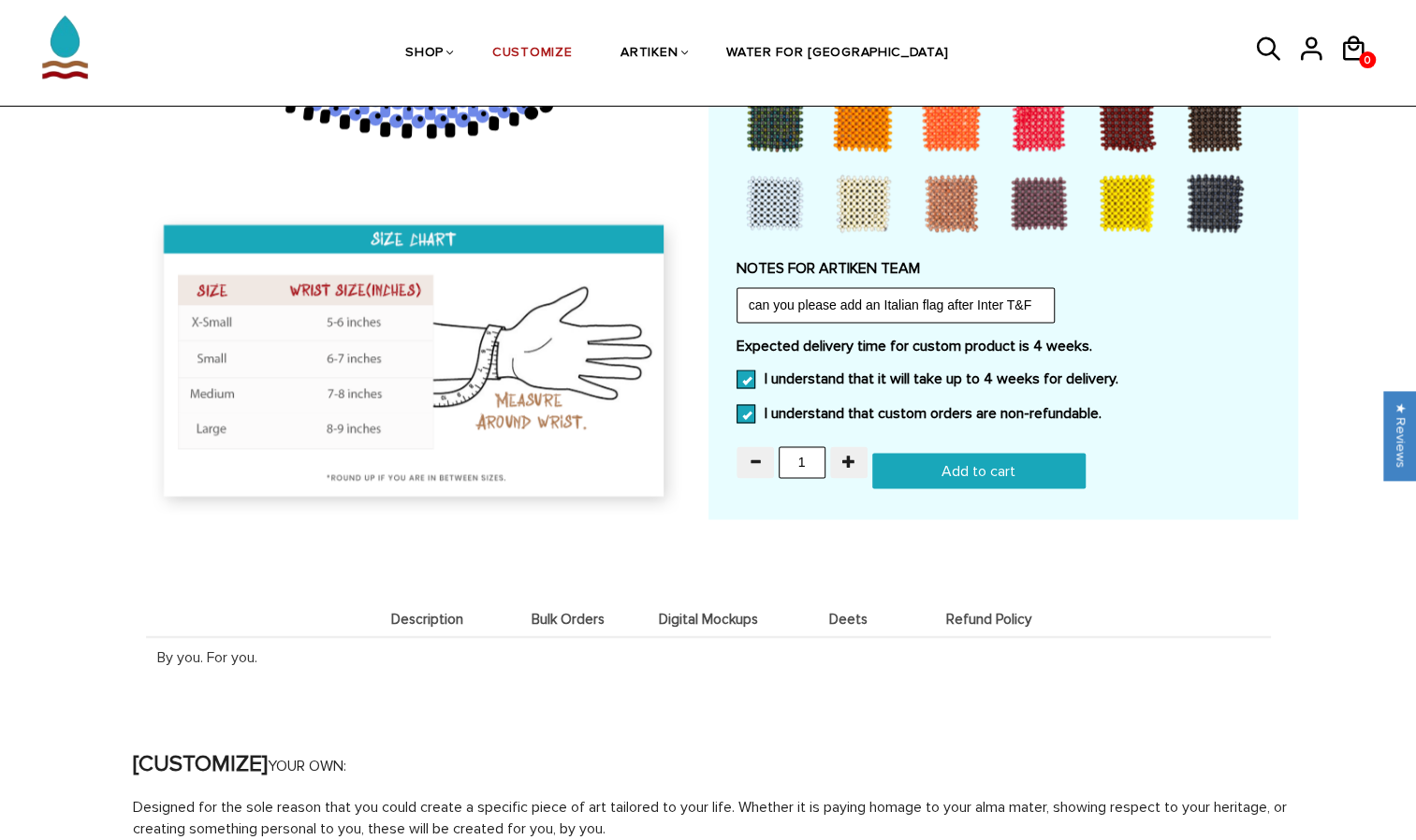
scroll to position [1656, 0]
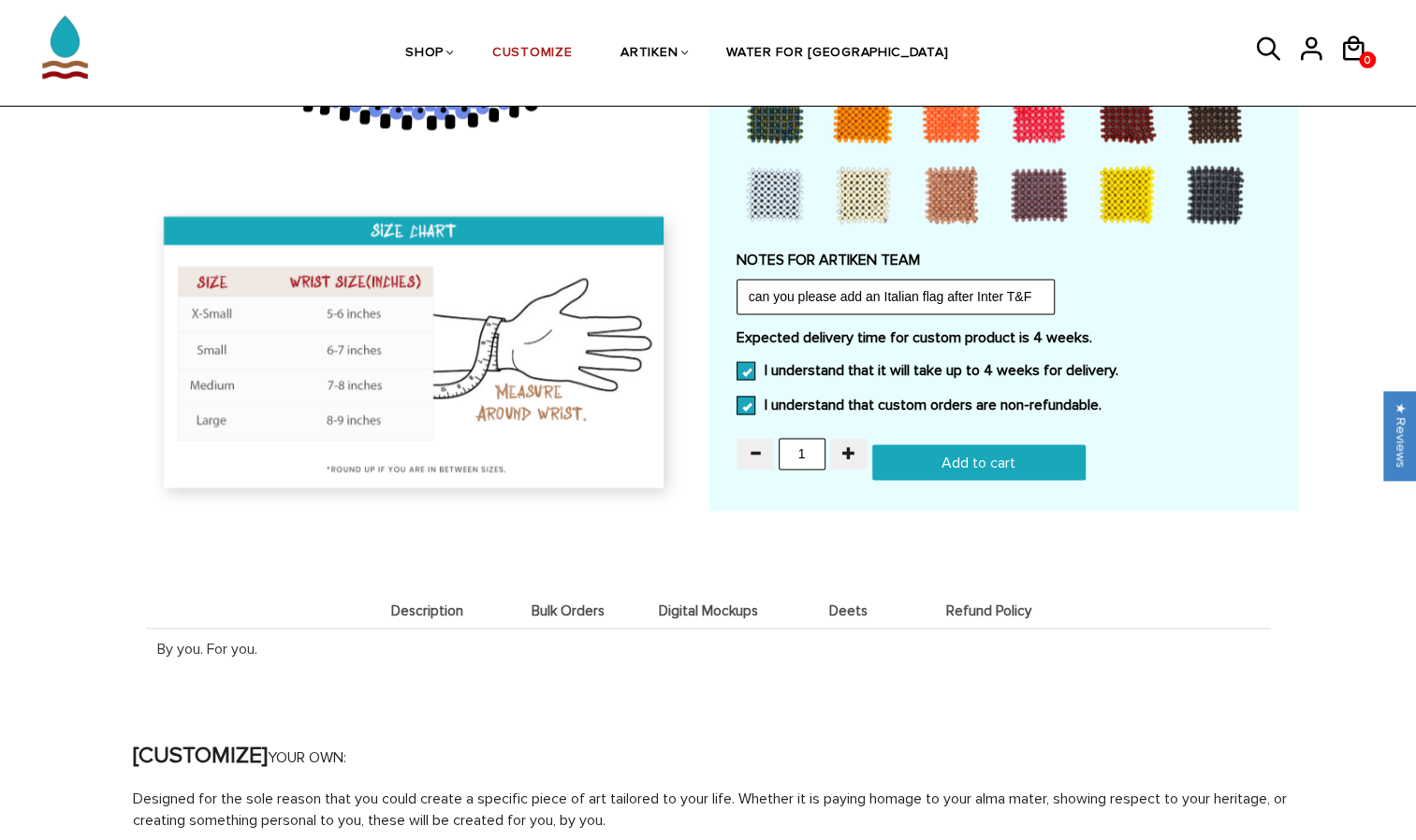
click at [1033, 470] on input "Add to cart" at bounding box center [978, 463] width 213 height 36
type input "Add to cart"
click at [1353, 58] on icon at bounding box center [1355, 48] width 22 height 24
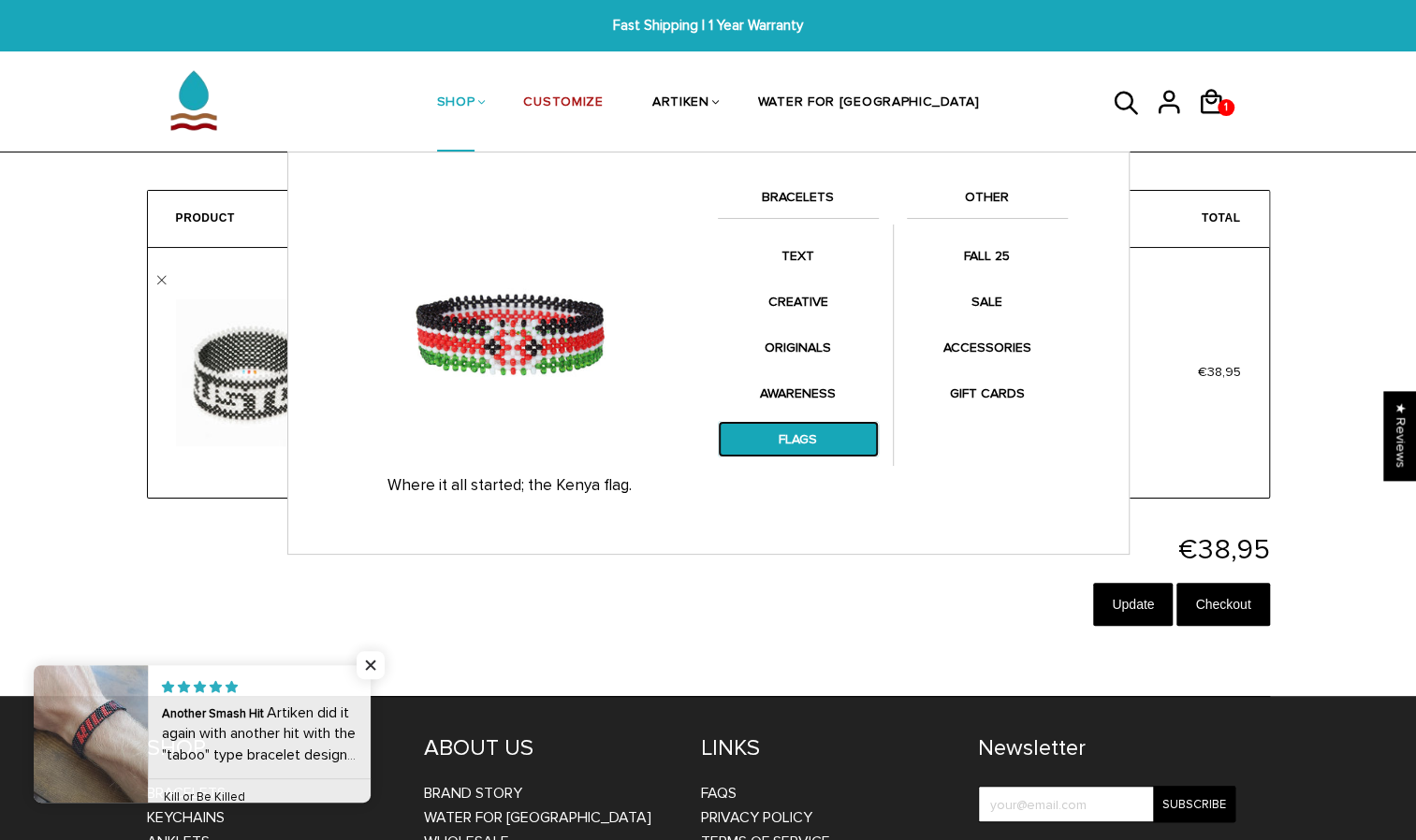
click at [789, 432] on link "FLAGS" at bounding box center [798, 439] width 161 height 36
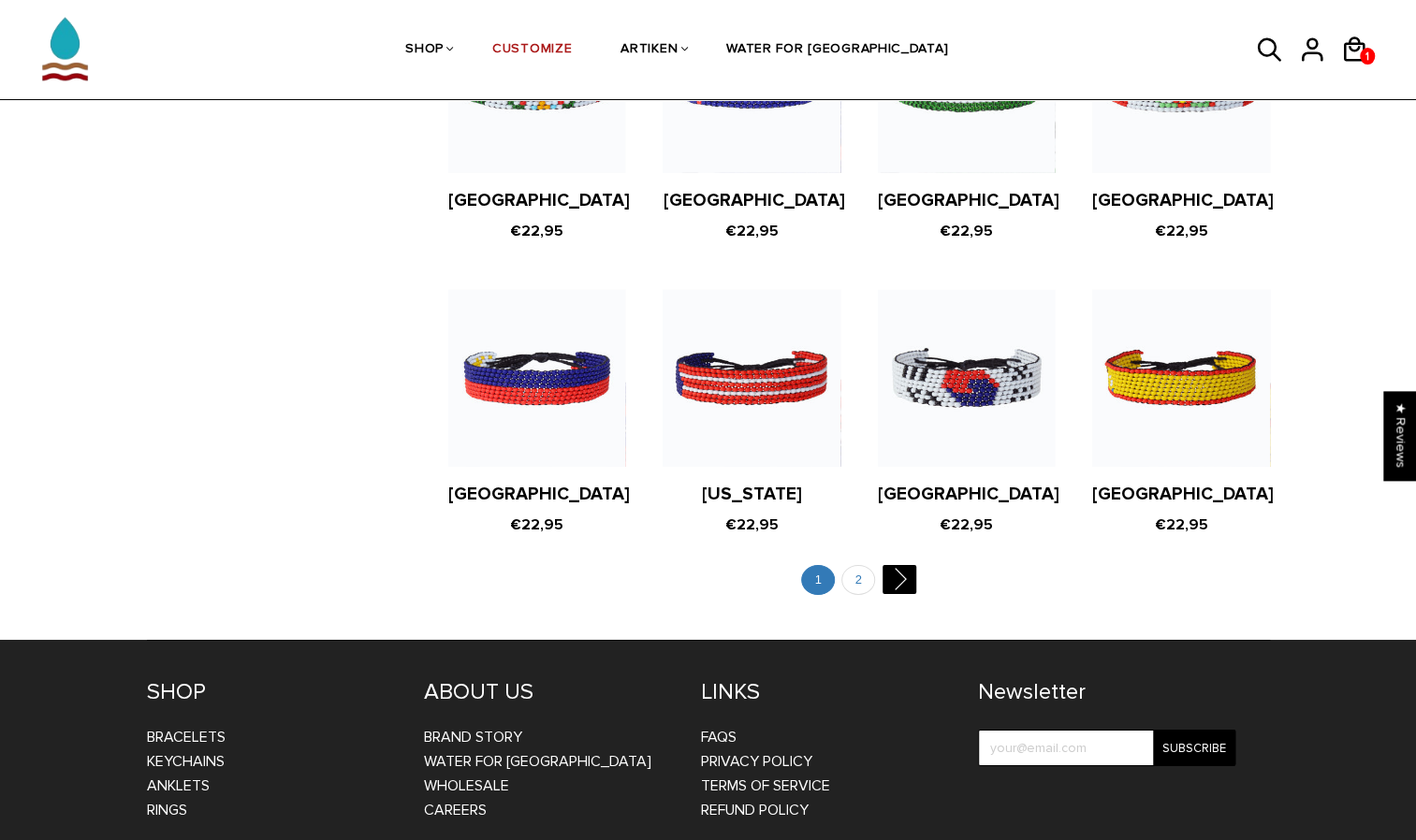
scroll to position [3534, 0]
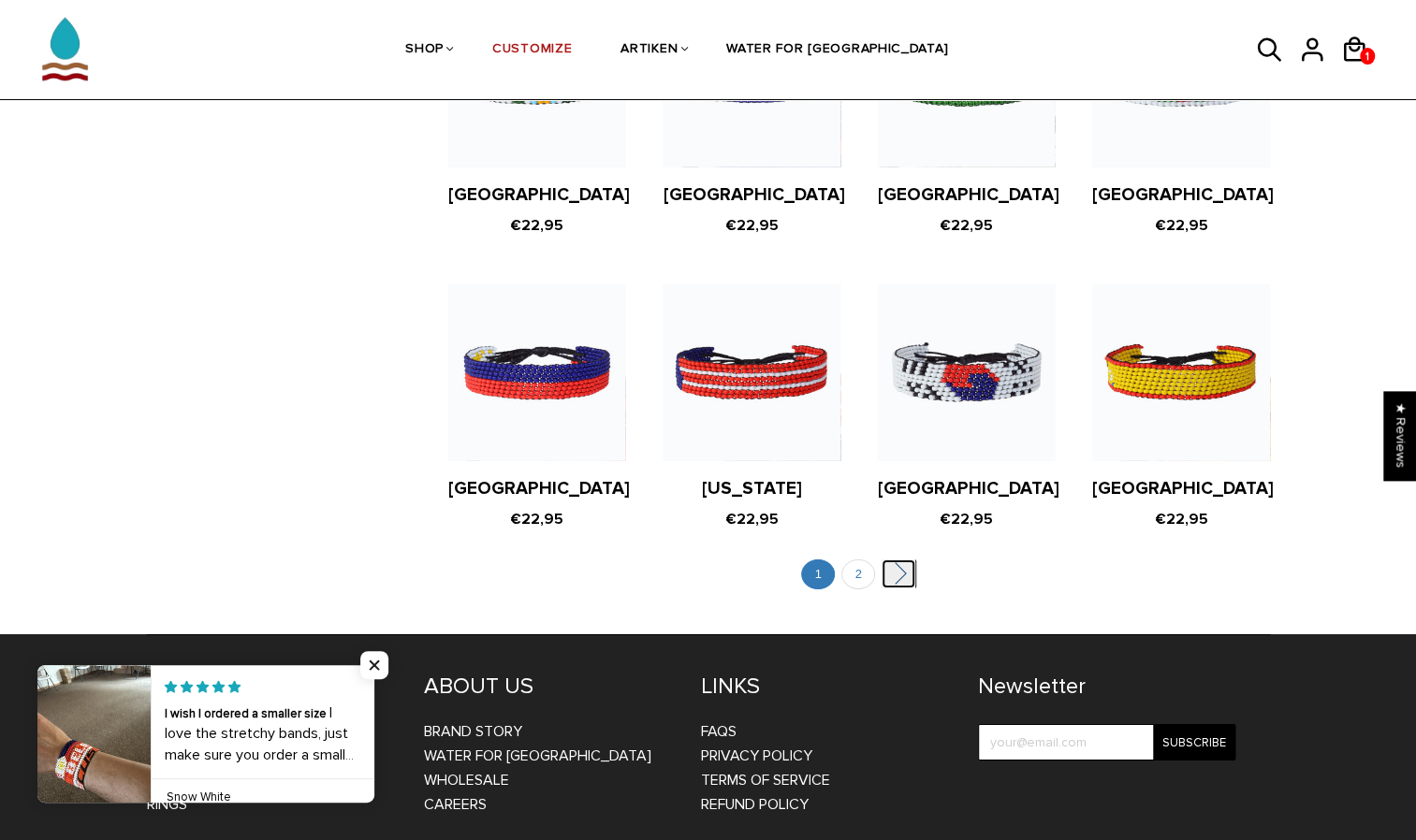
click at [901, 560] on link "" at bounding box center [899, 574] width 34 height 29
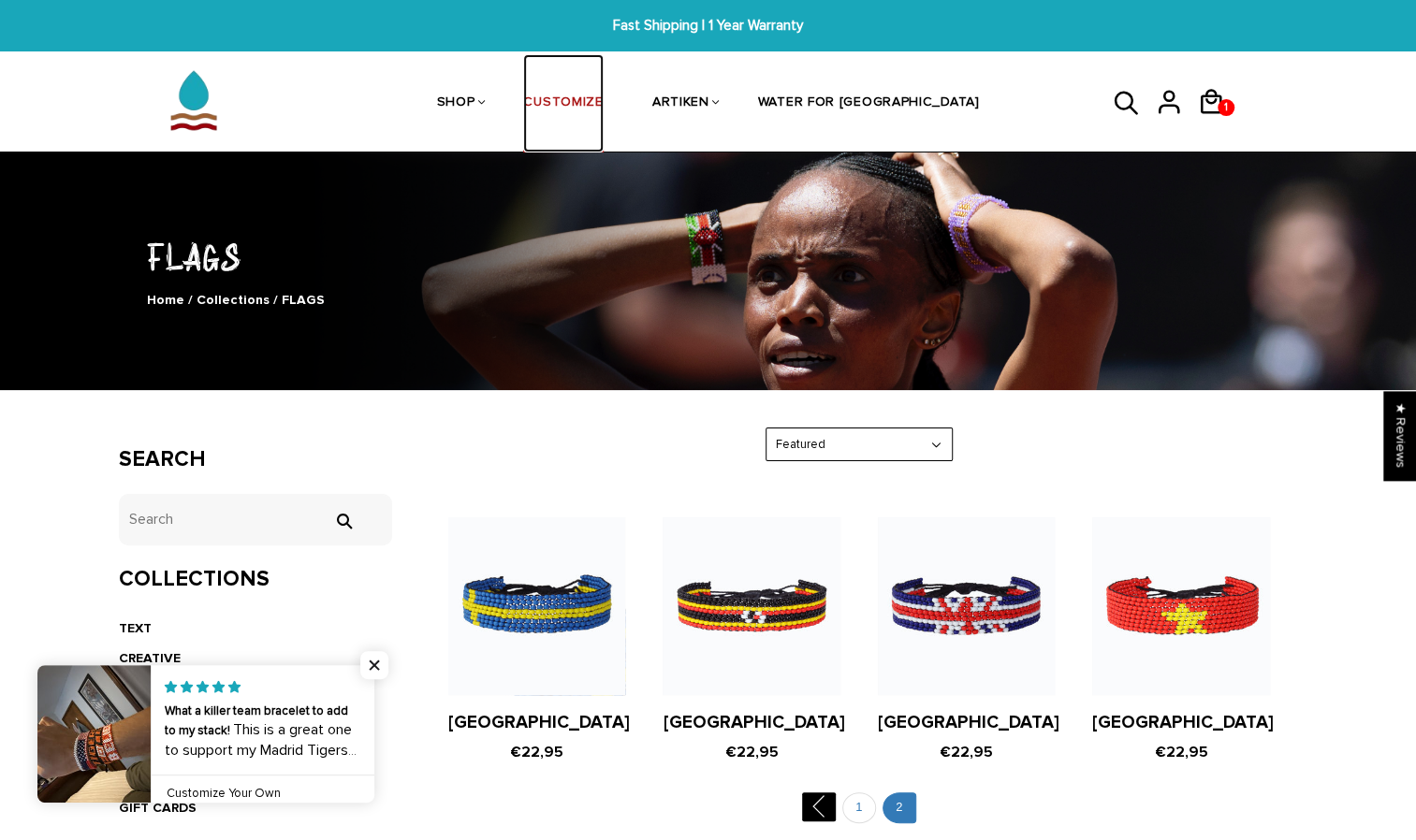
click at [603, 101] on link "CUSTOMIZE" at bounding box center [563, 103] width 80 height 99
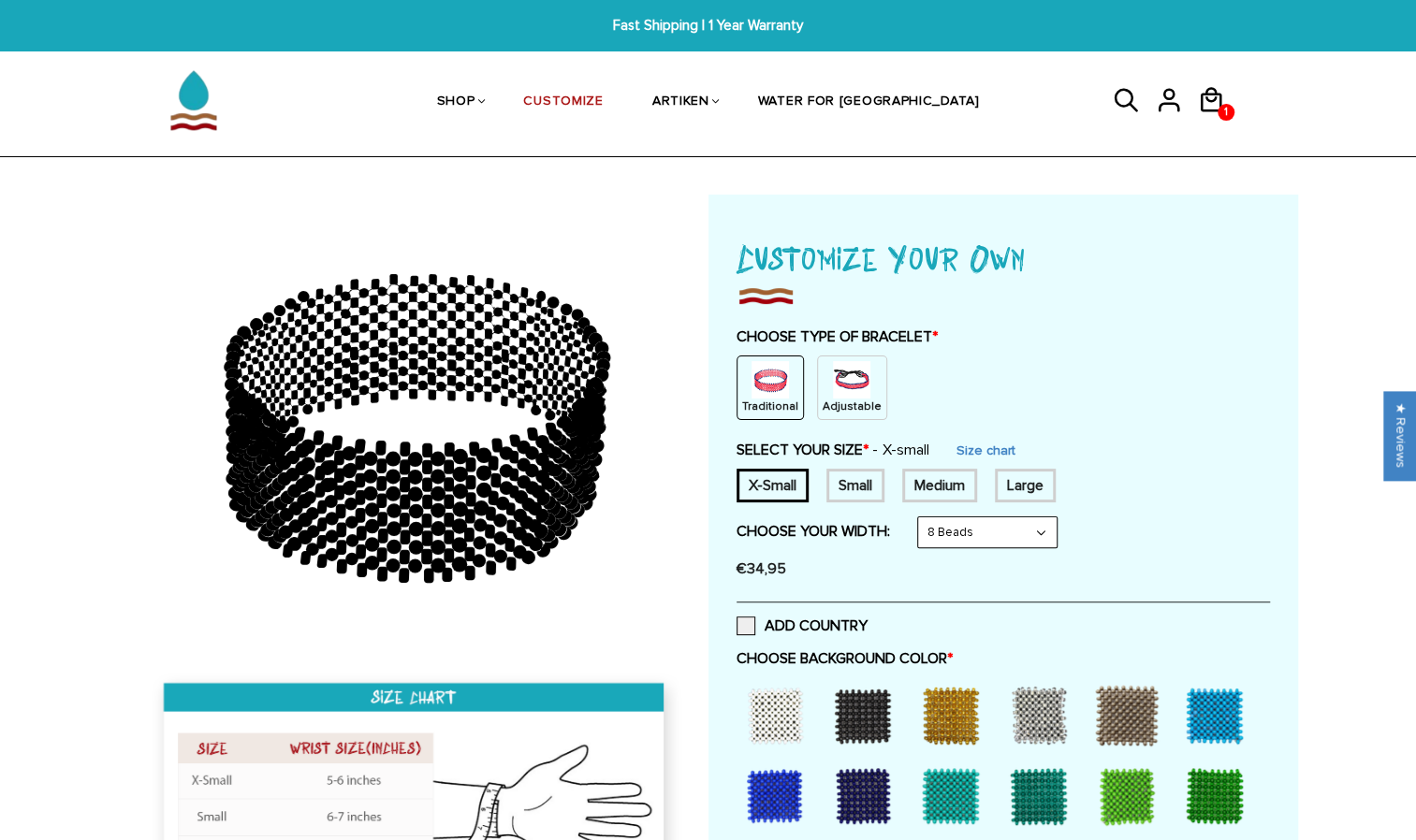
click at [848, 488] on div "Small" at bounding box center [855, 486] width 58 height 34
click at [1033, 538] on select "8 Beads 6 Beads 10 Beads" at bounding box center [987, 533] width 139 height 30
select select "10-beads"
click at [921, 518] on select "8 Beads 6 Beads 10 Beads" at bounding box center [987, 533] width 139 height 30
